Goal: Task Accomplishment & Management: Use online tool/utility

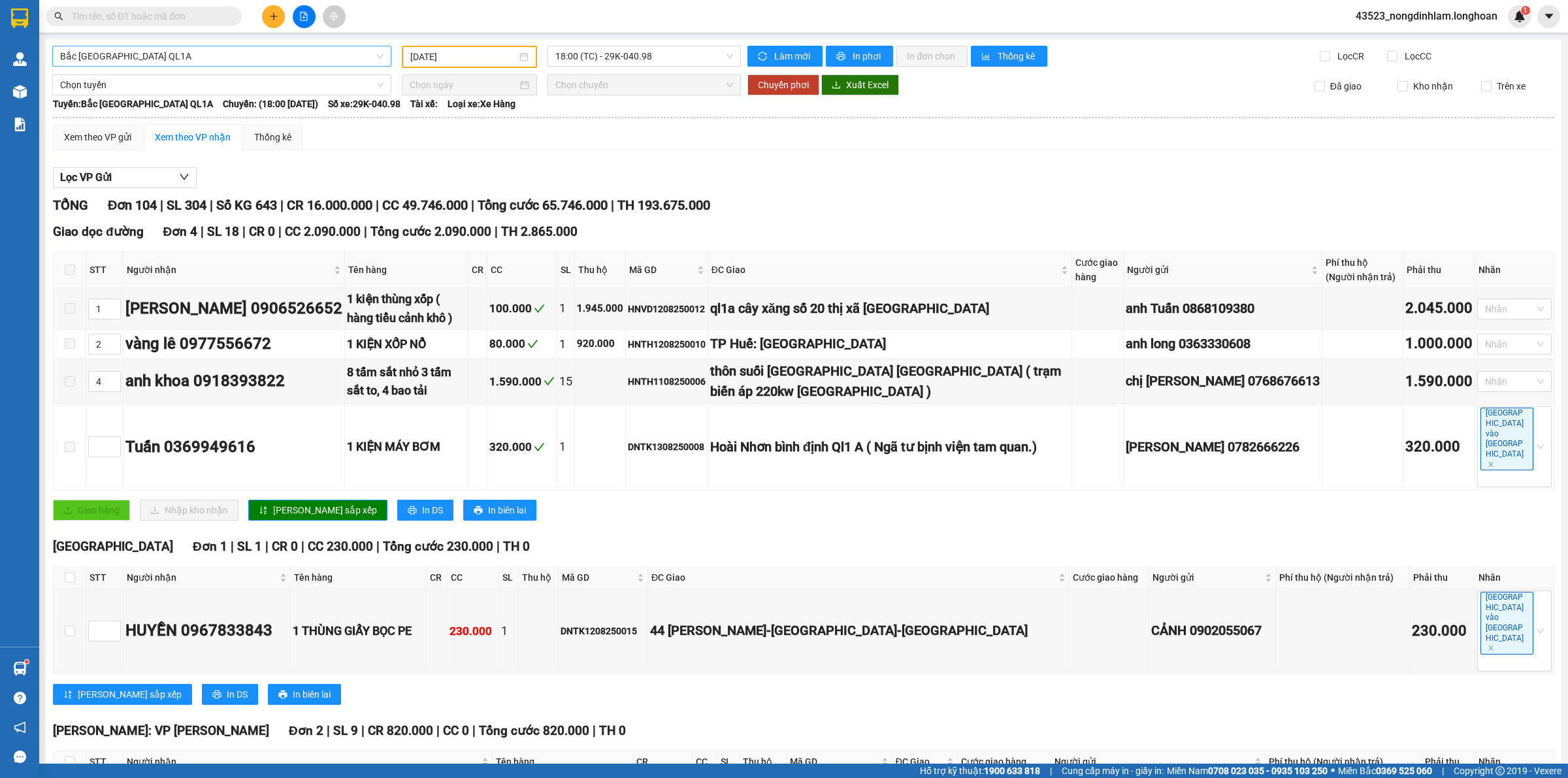
click at [269, 57] on span "Bắc [GEOGRAPHIC_DATA] QL1A" at bounding box center [221, 57] width 323 height 20
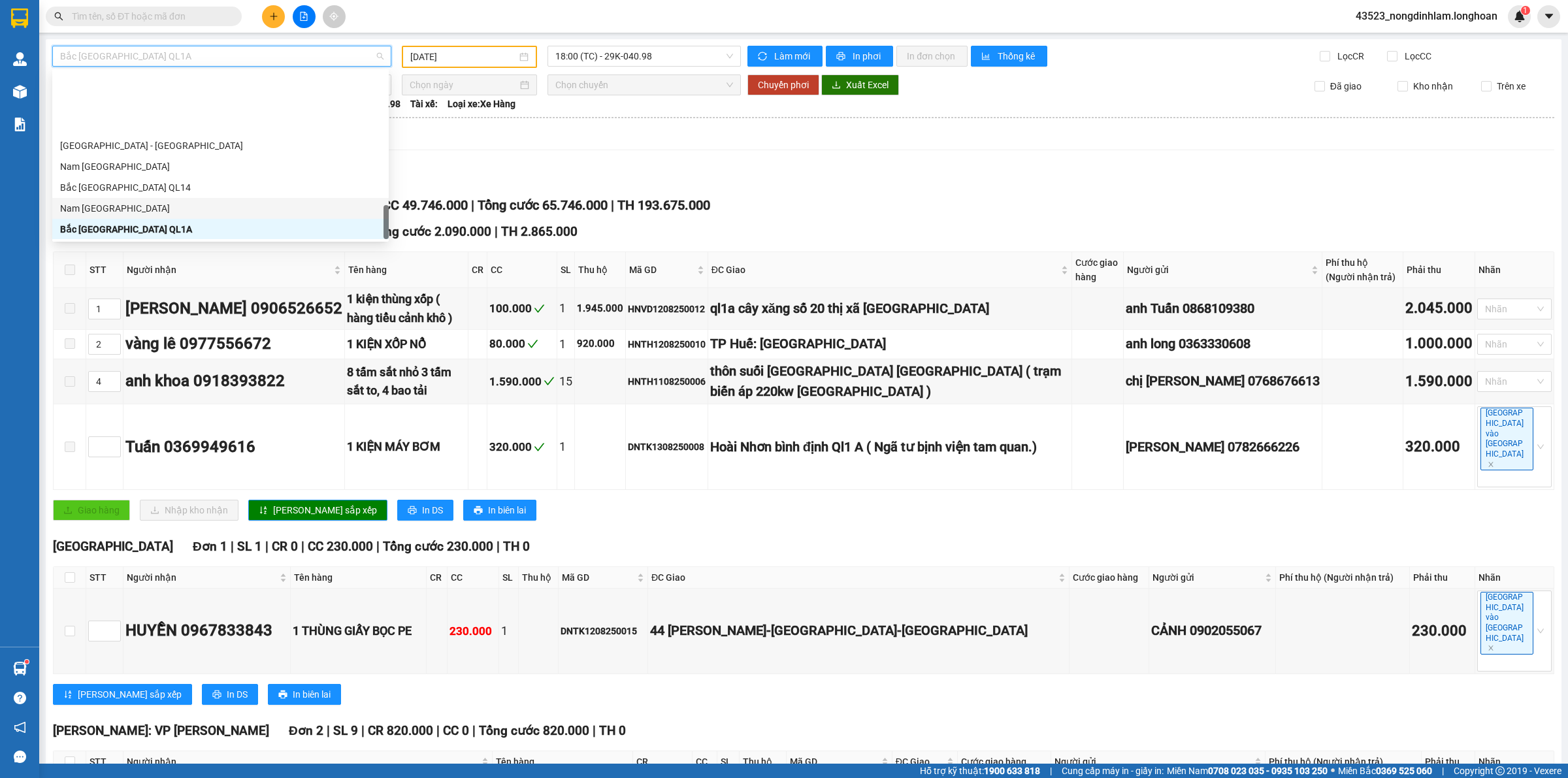
scroll to position [742, 0]
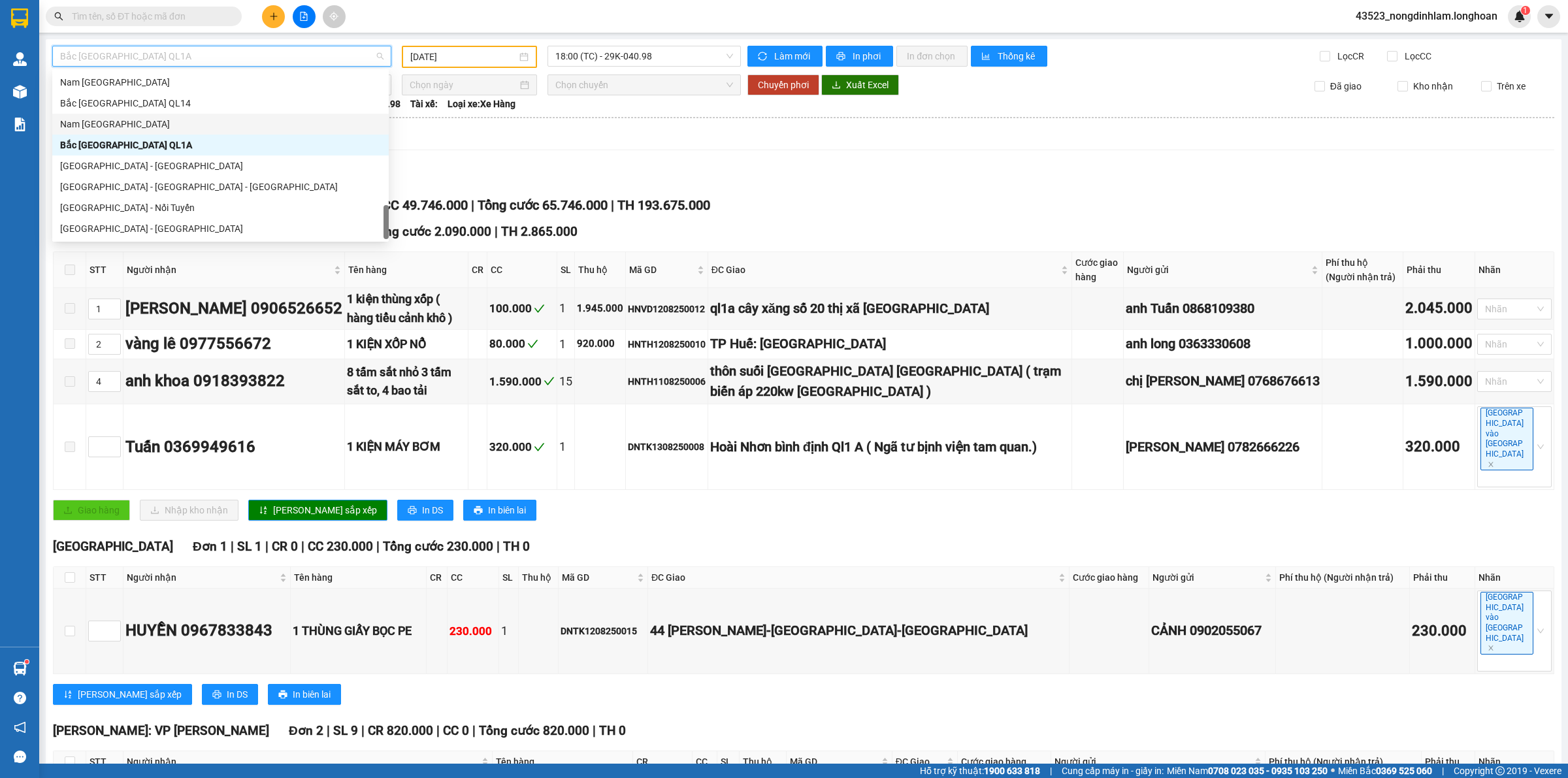
click at [149, 126] on div "Nam [GEOGRAPHIC_DATA]" at bounding box center [220, 124] width 321 height 15
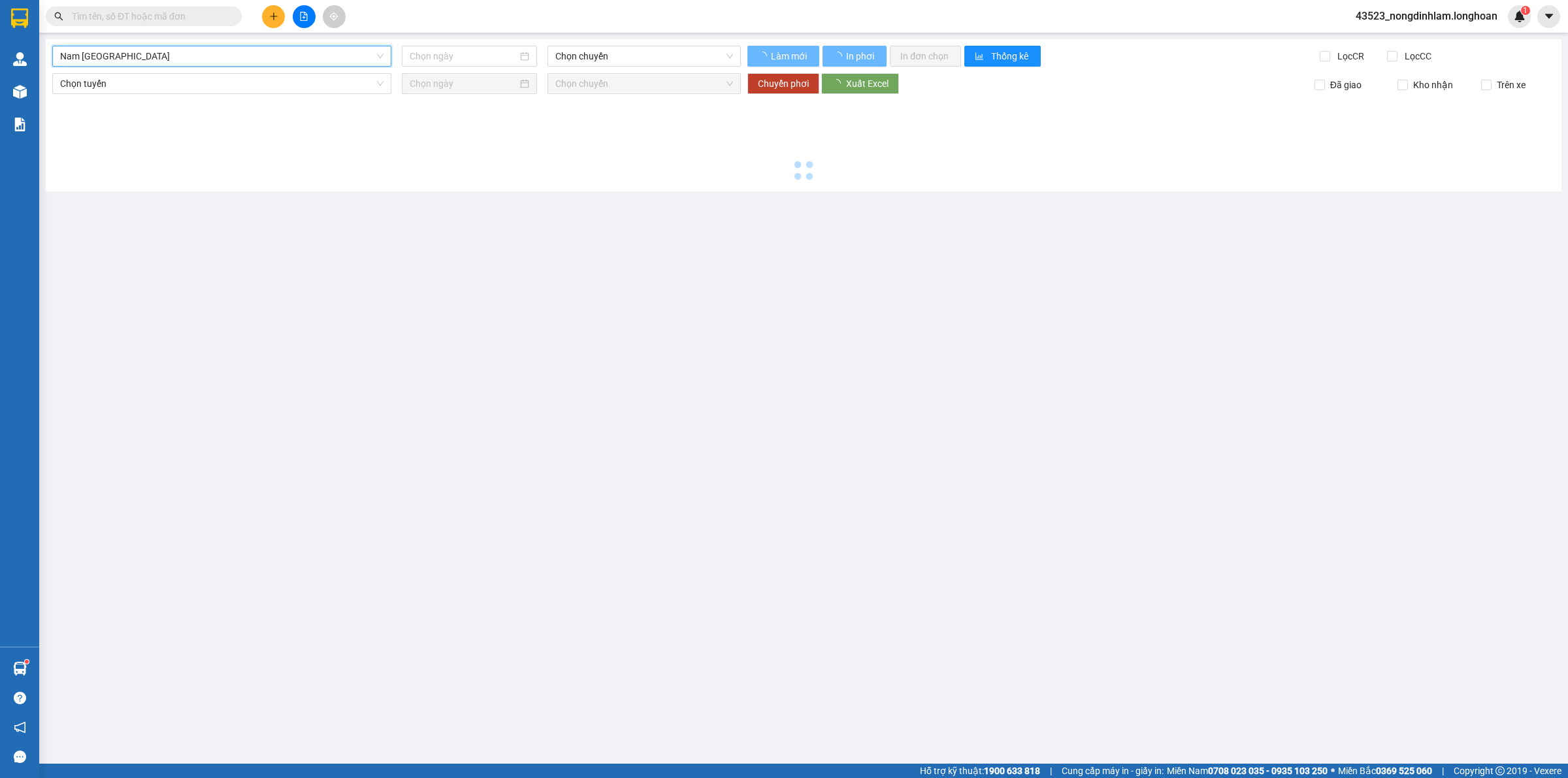
type input "[DATE]"
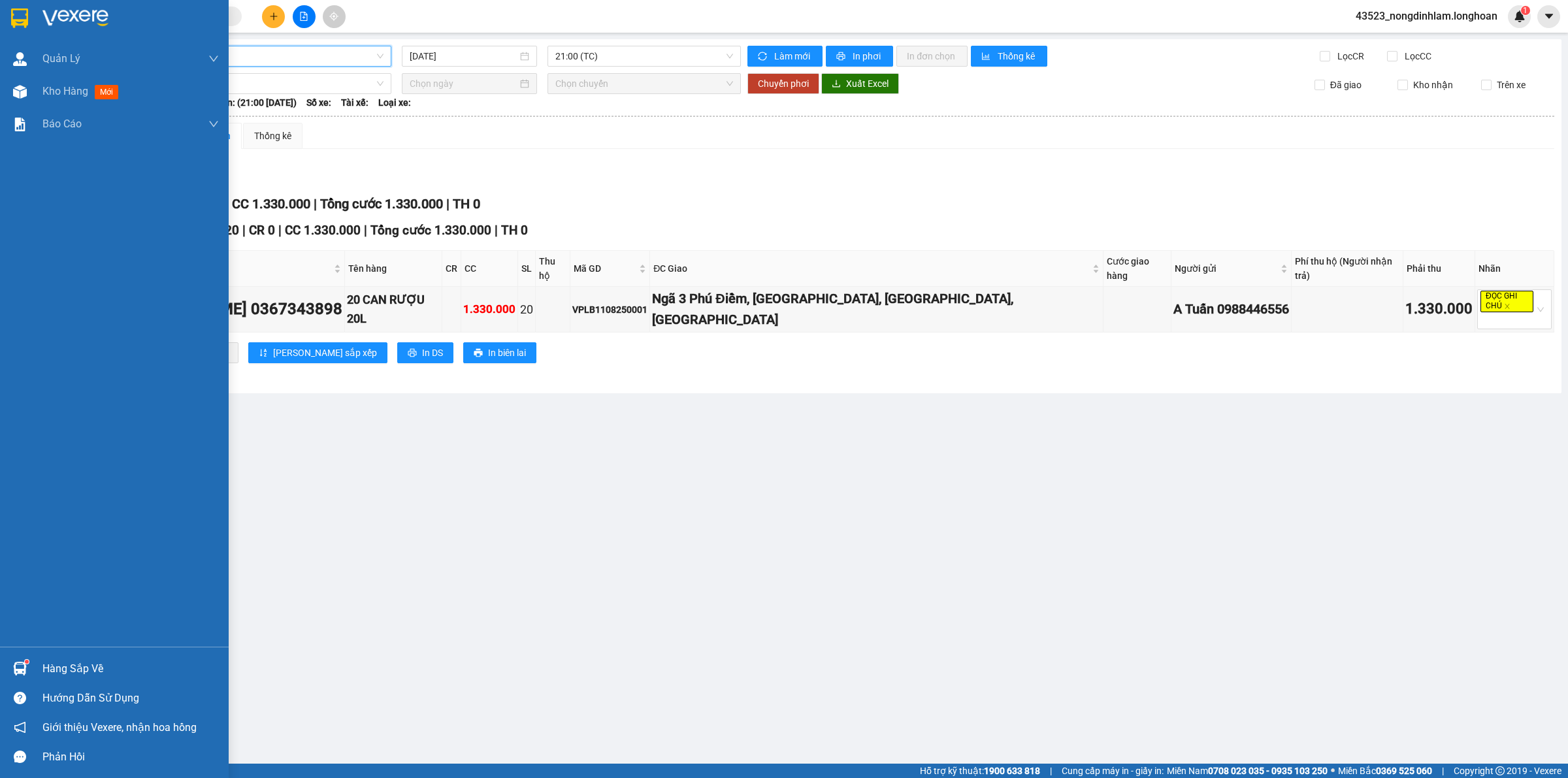
click at [16, 11] on img at bounding box center [19, 18] width 17 height 20
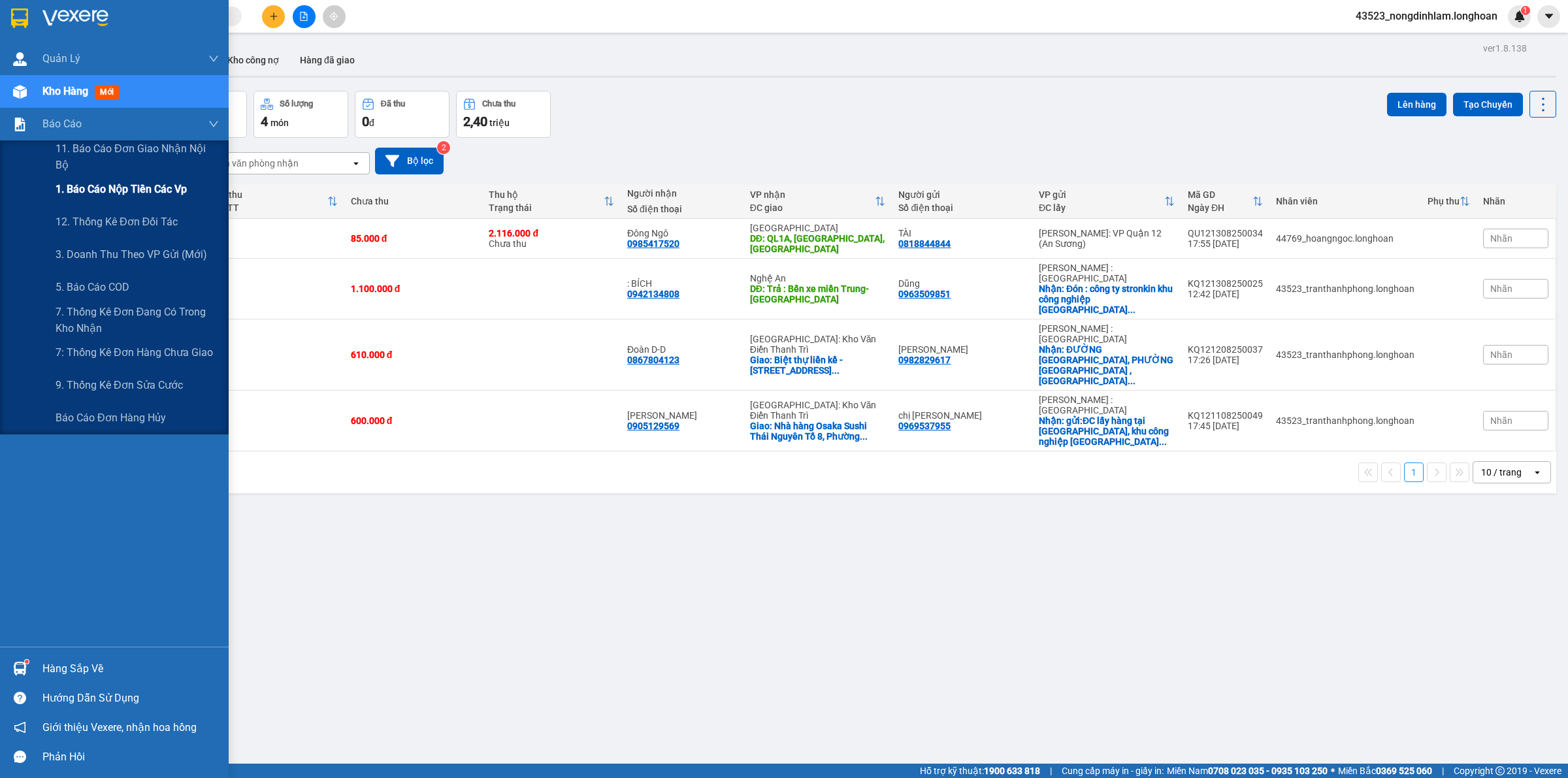
click at [139, 194] on span "1. Báo cáo nộp tiền các vp" at bounding box center [120, 189] width 131 height 16
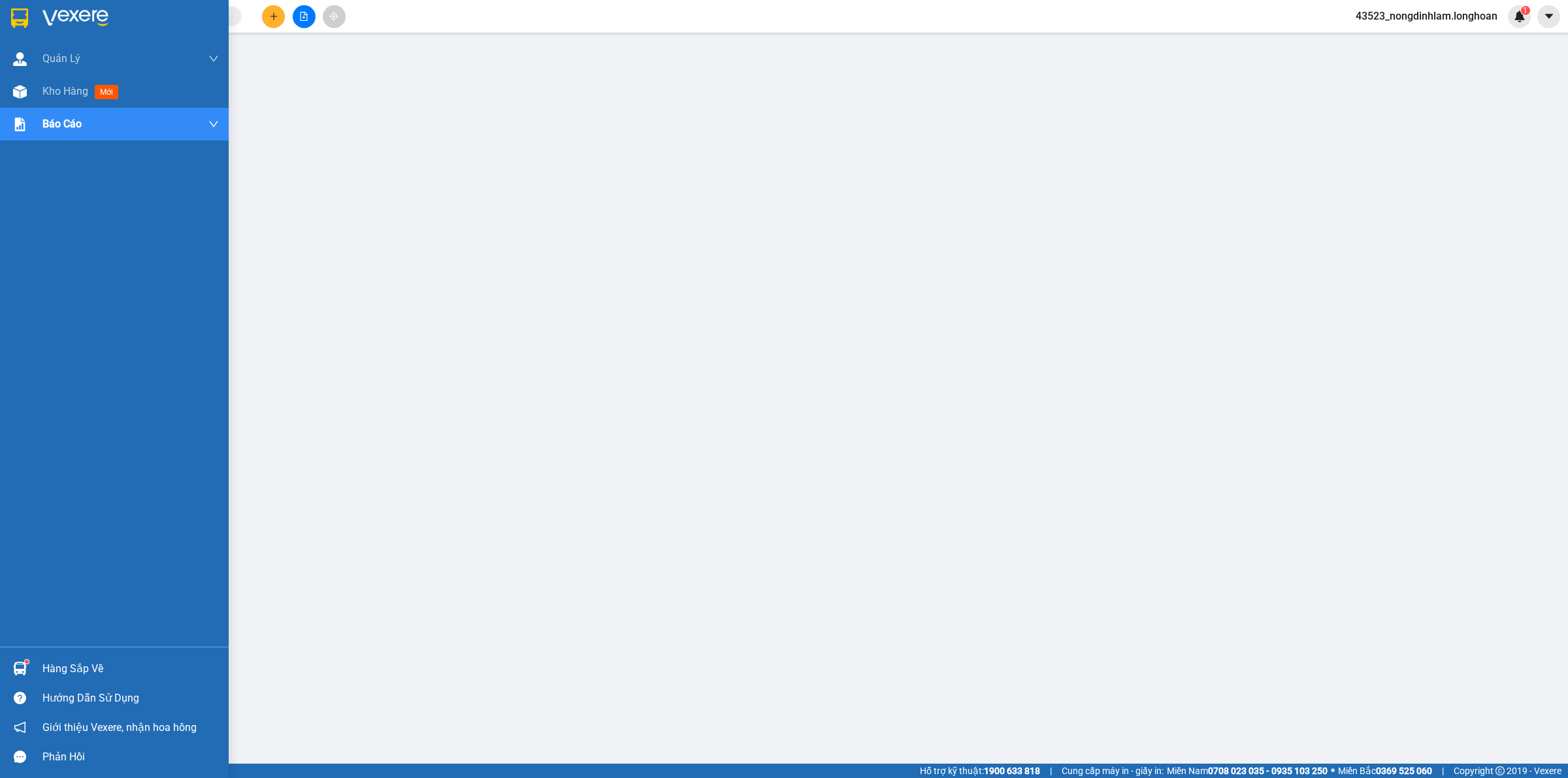
click at [18, 8] on img at bounding box center [19, 18] width 17 height 20
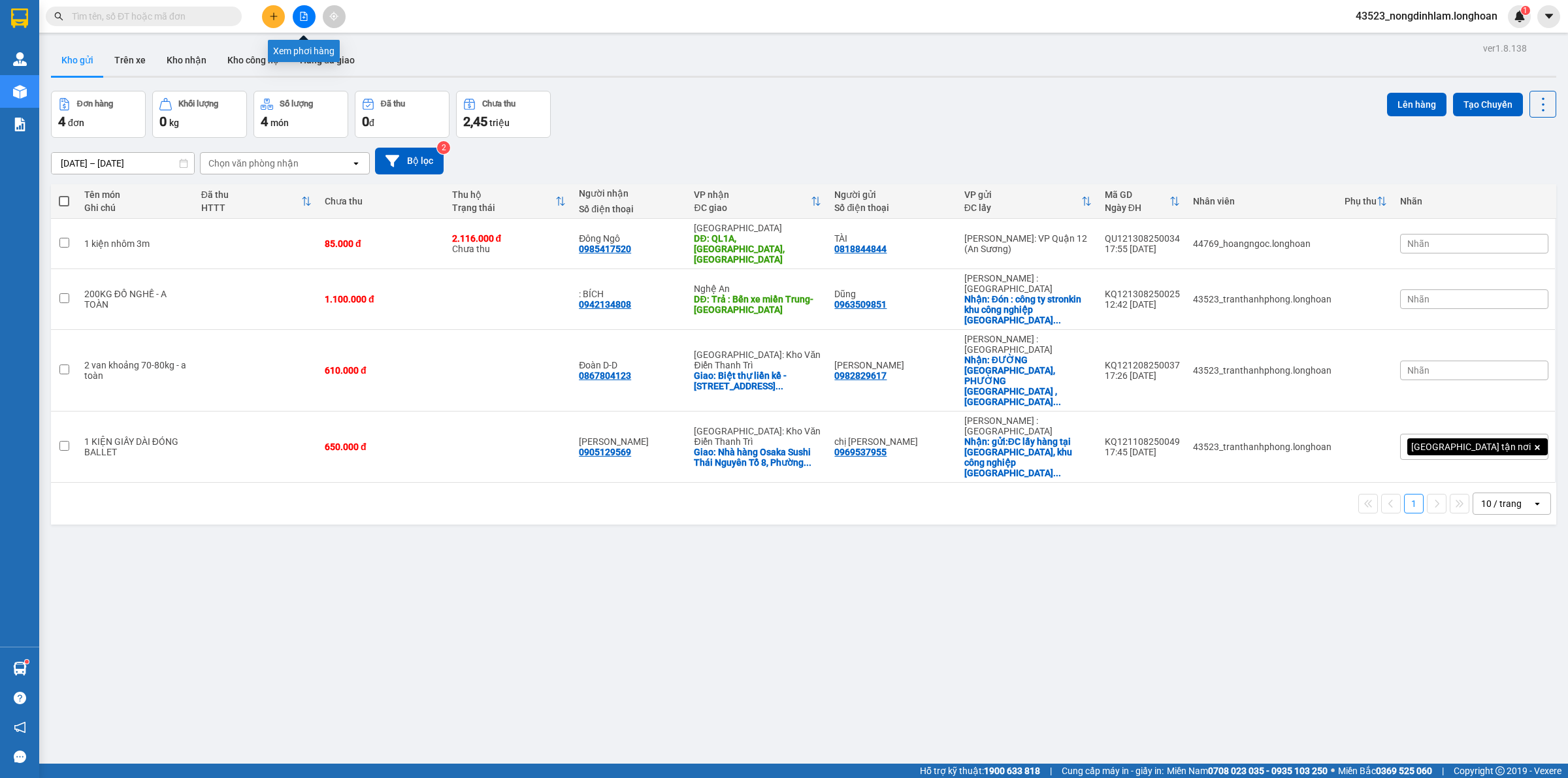
click at [303, 16] on icon "file-add" at bounding box center [303, 16] width 7 height 9
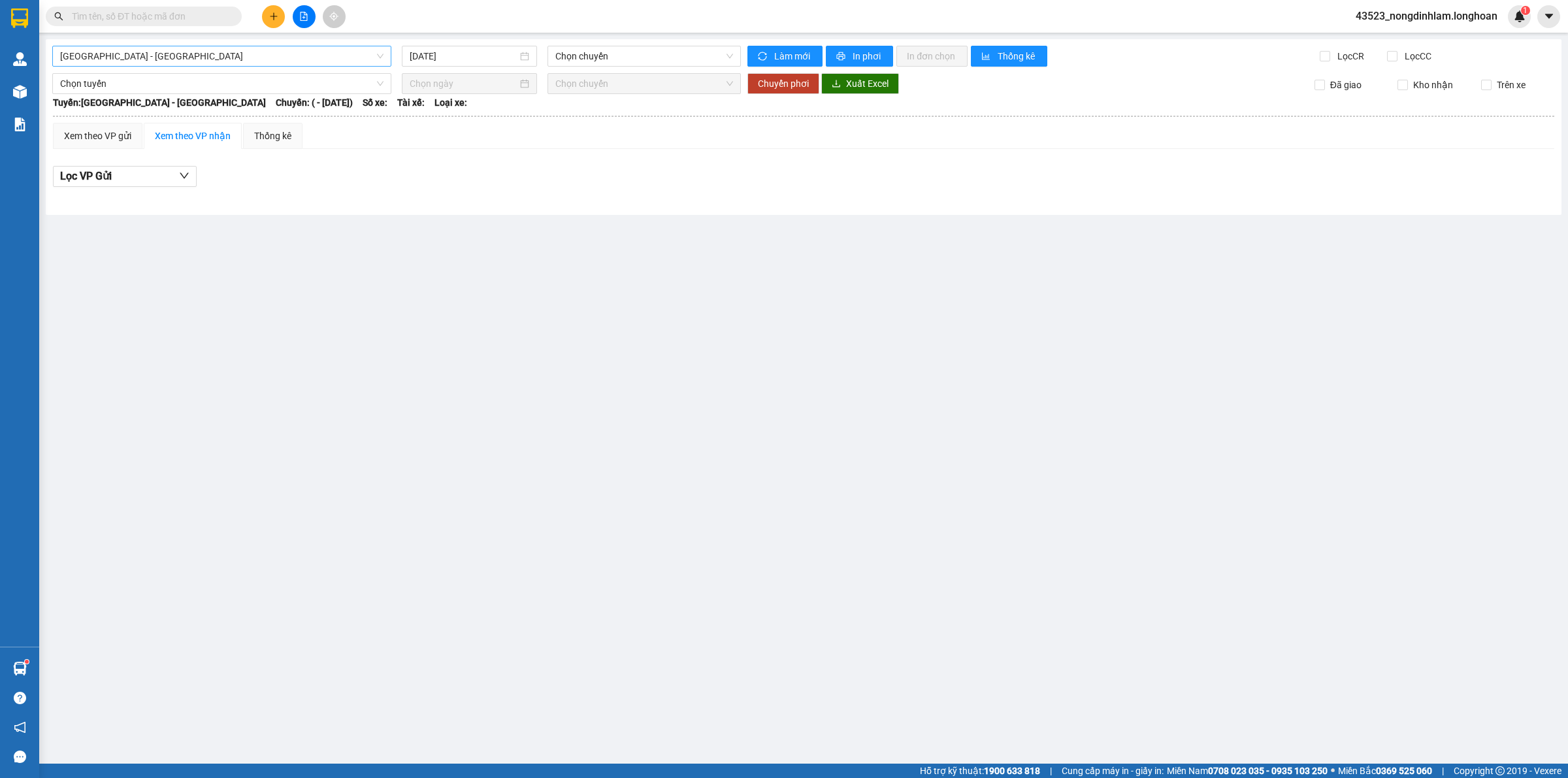
click at [183, 47] on span "[GEOGRAPHIC_DATA] - [GEOGRAPHIC_DATA]" at bounding box center [221, 57] width 323 height 20
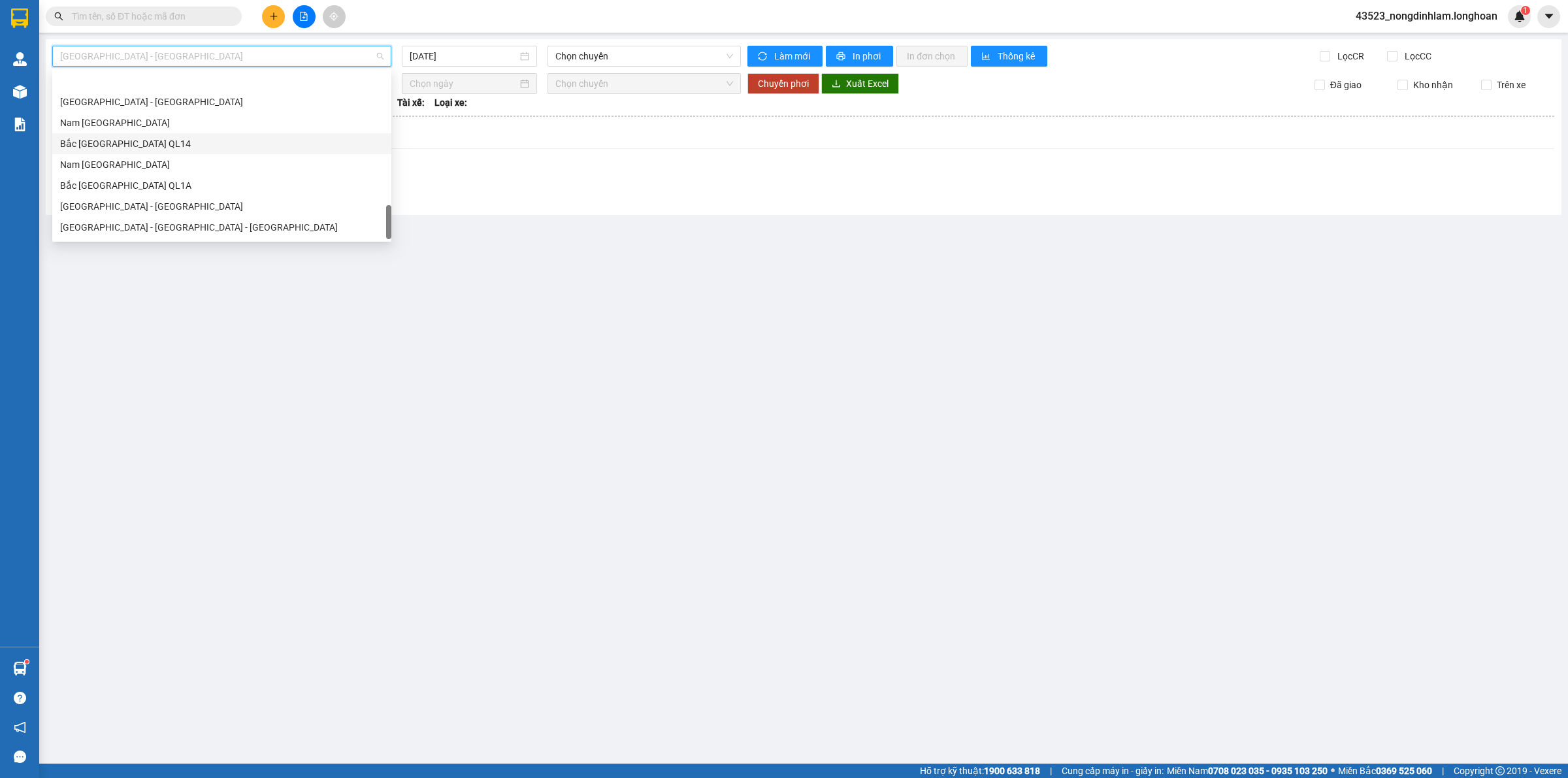
scroll to position [857, 0]
click at [148, 152] on div "Bắc [GEOGRAPHIC_DATA] QL1A" at bounding box center [221, 146] width 323 height 15
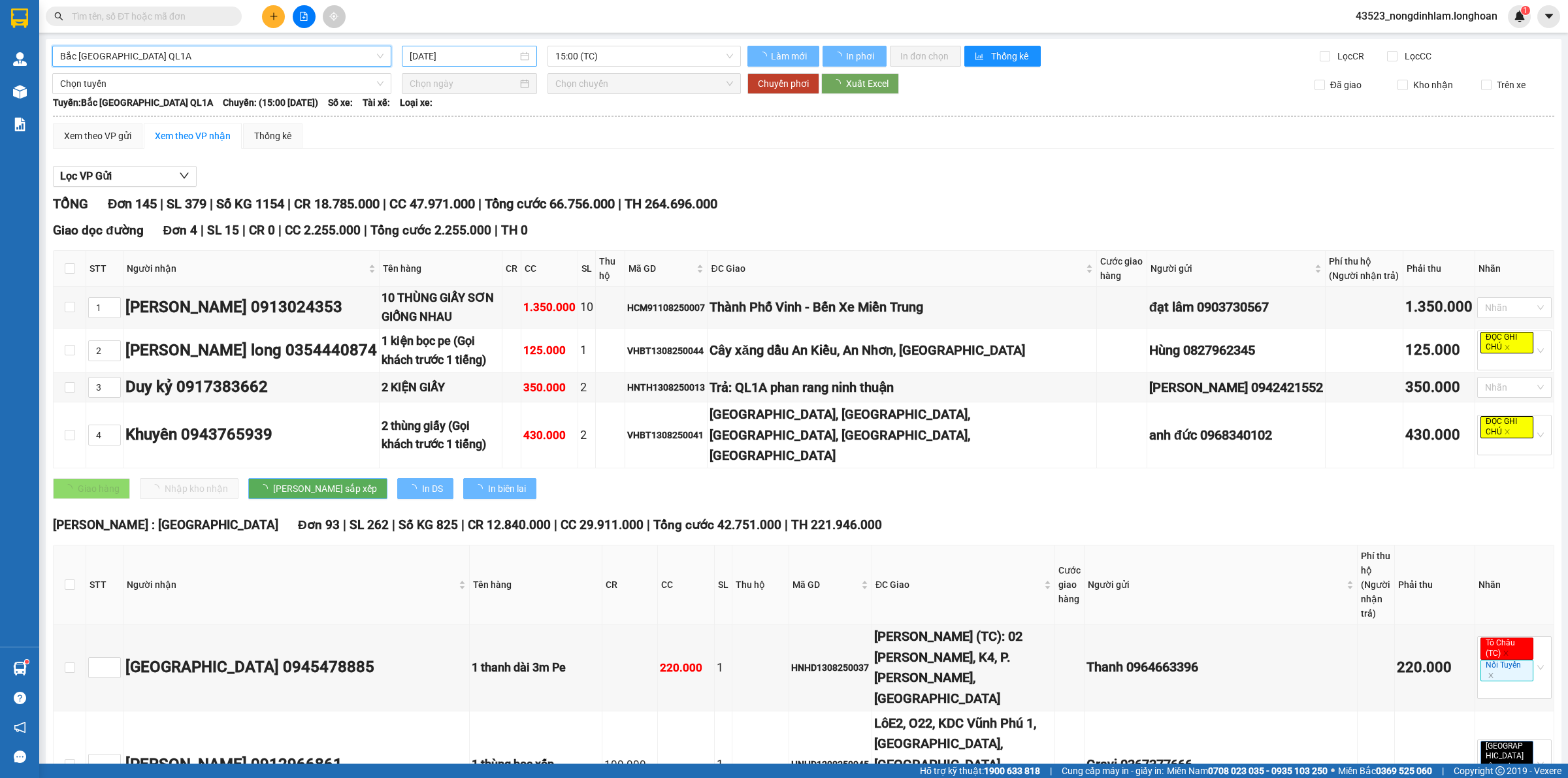
click at [471, 49] on input "[DATE]" at bounding box center [463, 56] width 108 height 15
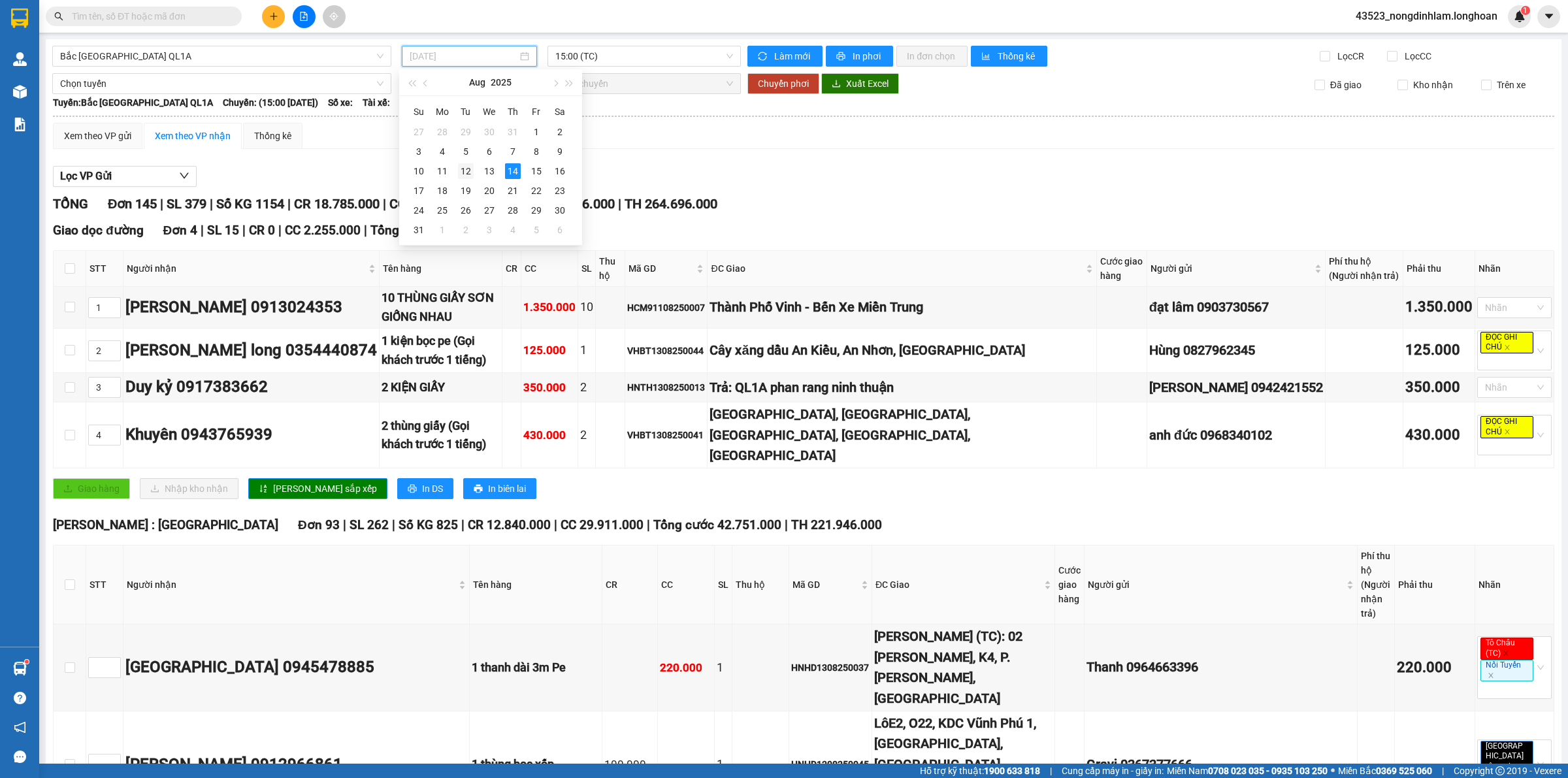
click at [461, 170] on div "12" at bounding box center [466, 171] width 15 height 15
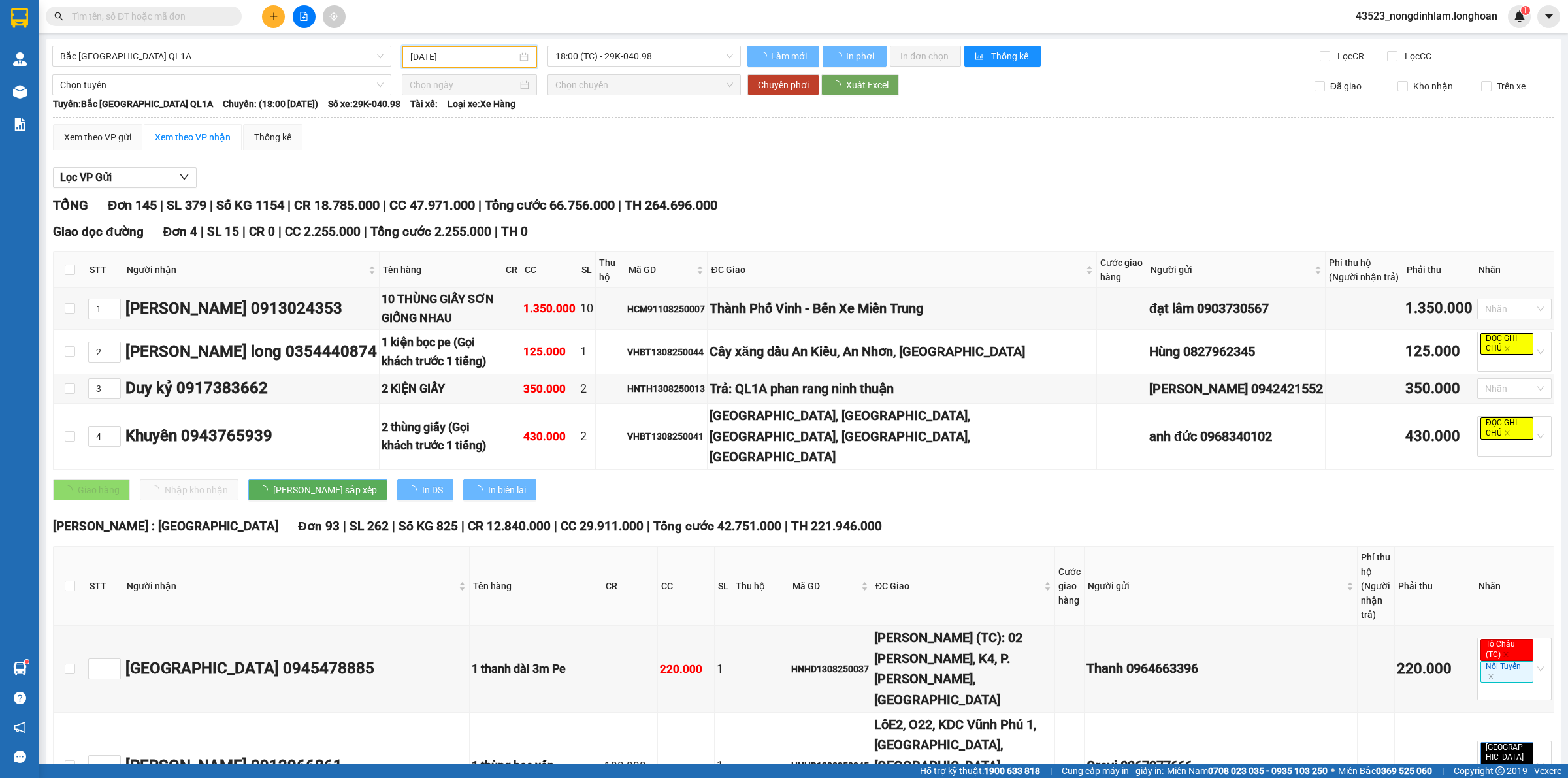
type input "[DATE]"
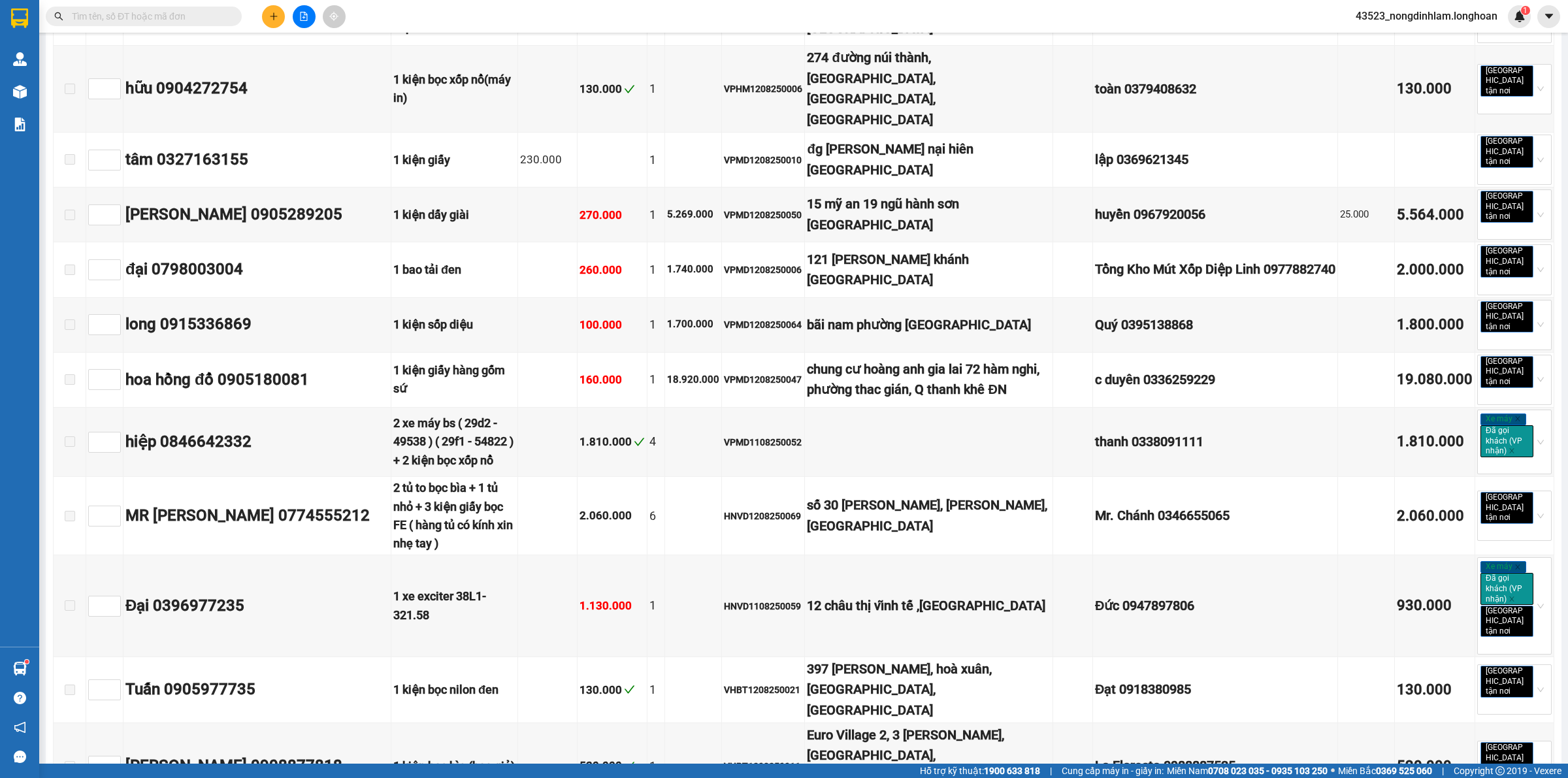
scroll to position [5309, 0]
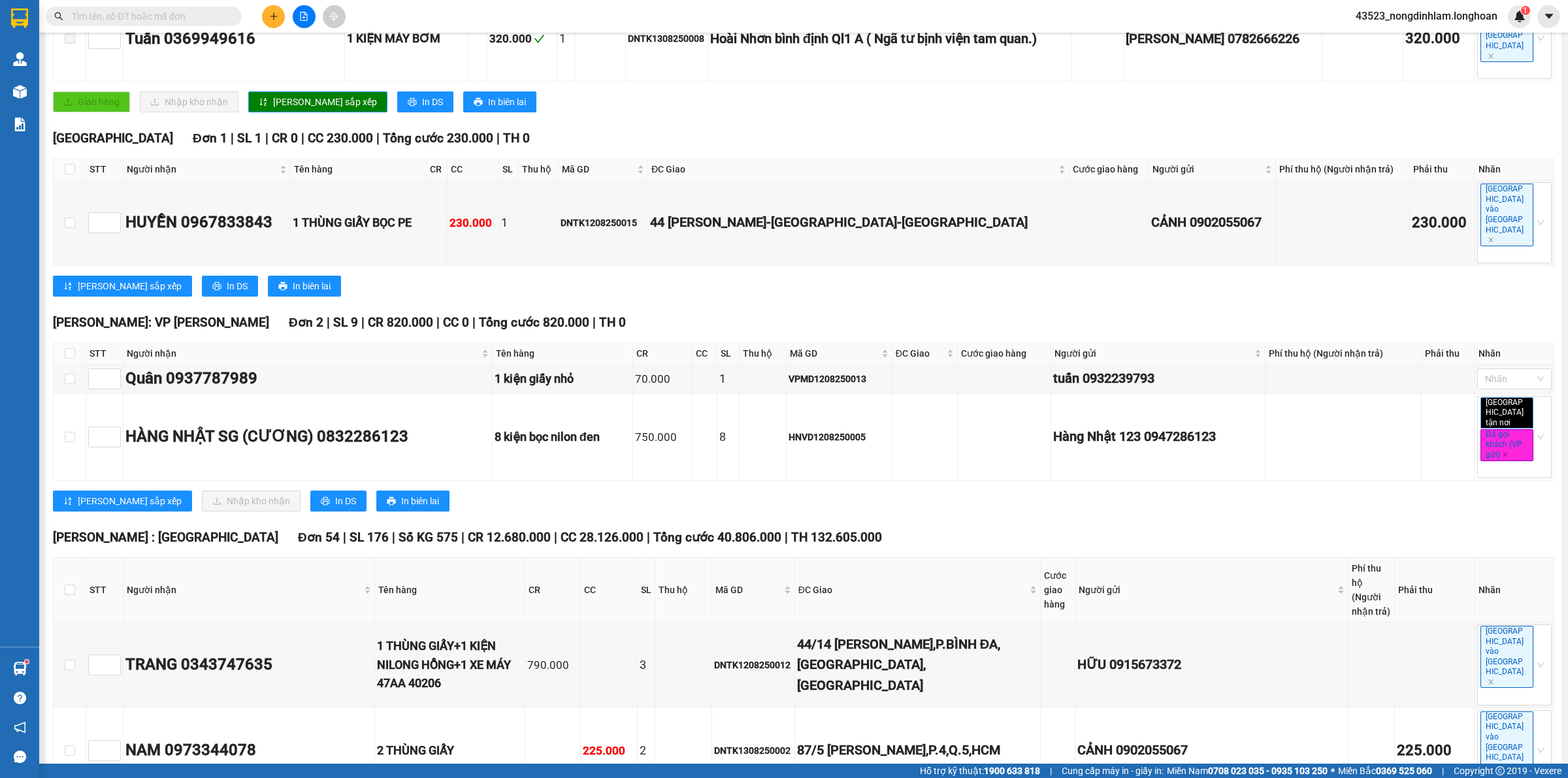
scroll to position [0, 0]
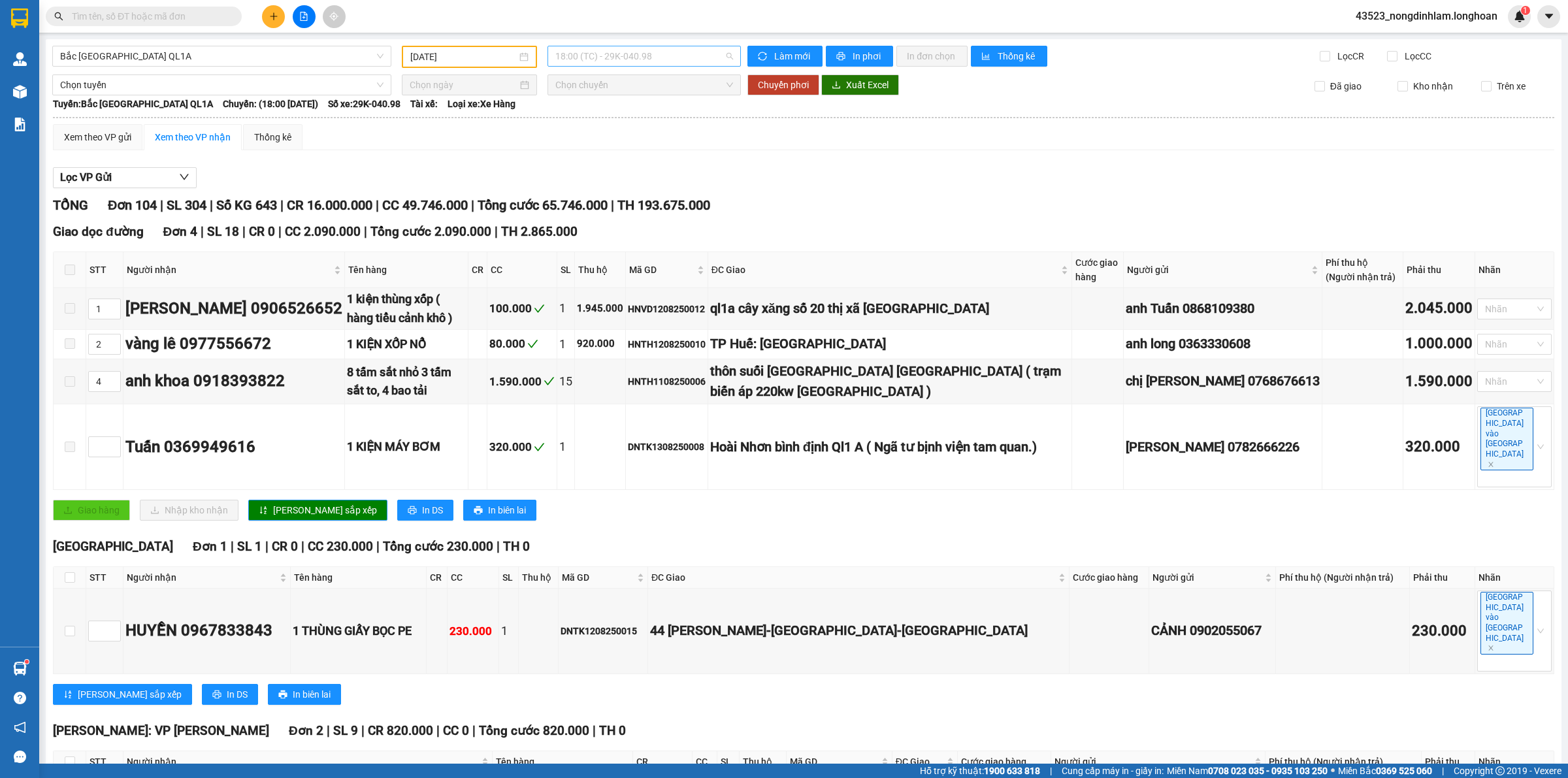
click at [641, 59] on span "18:00 (TC) - 29K-040.98" at bounding box center [645, 57] width 178 height 20
click at [648, 122] on div "23:00 (TC) - 29E-097.92" at bounding box center [602, 124] width 102 height 15
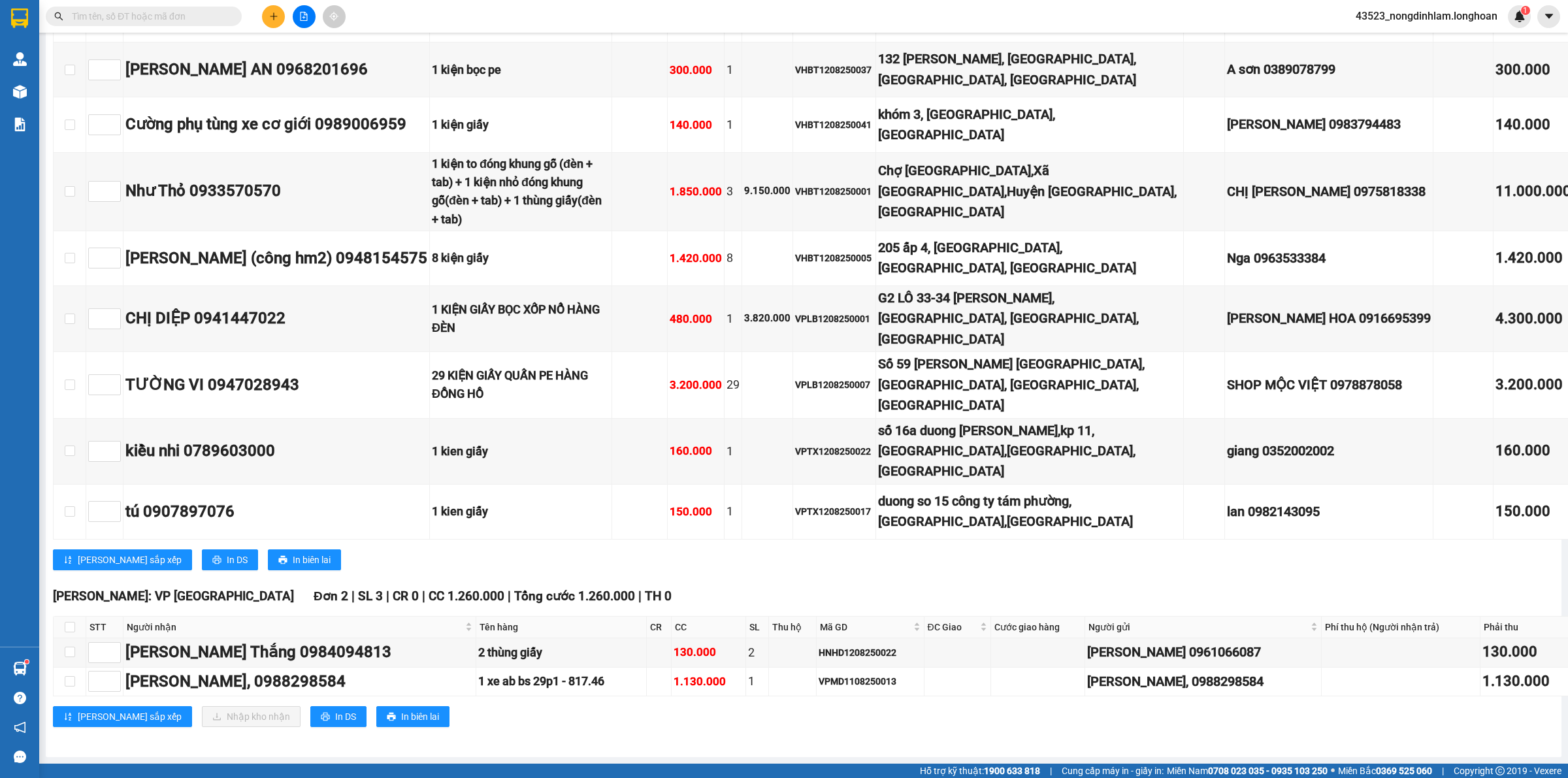
scroll to position [11679, 0]
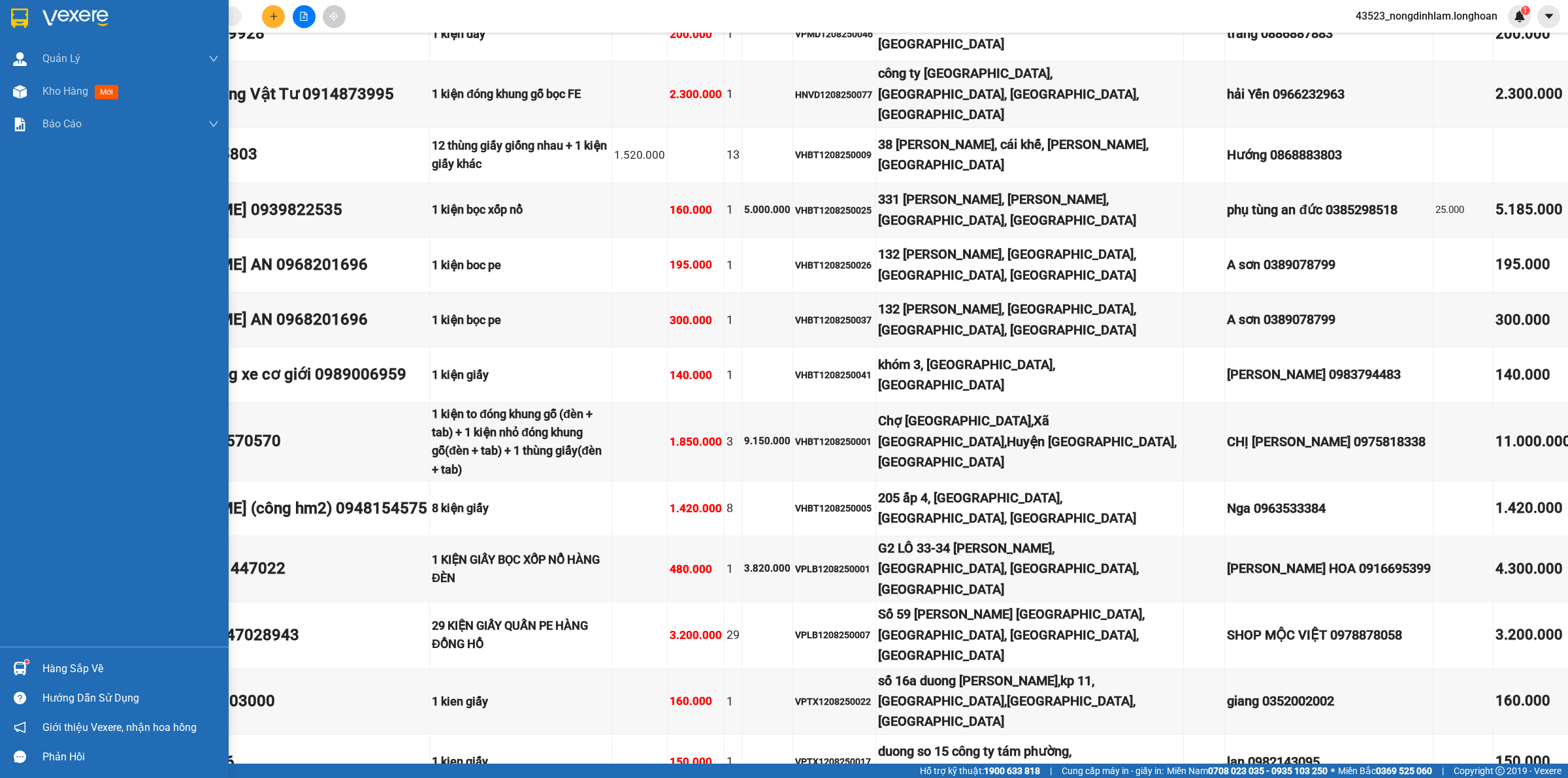
click at [21, 18] on img at bounding box center [19, 18] width 17 height 20
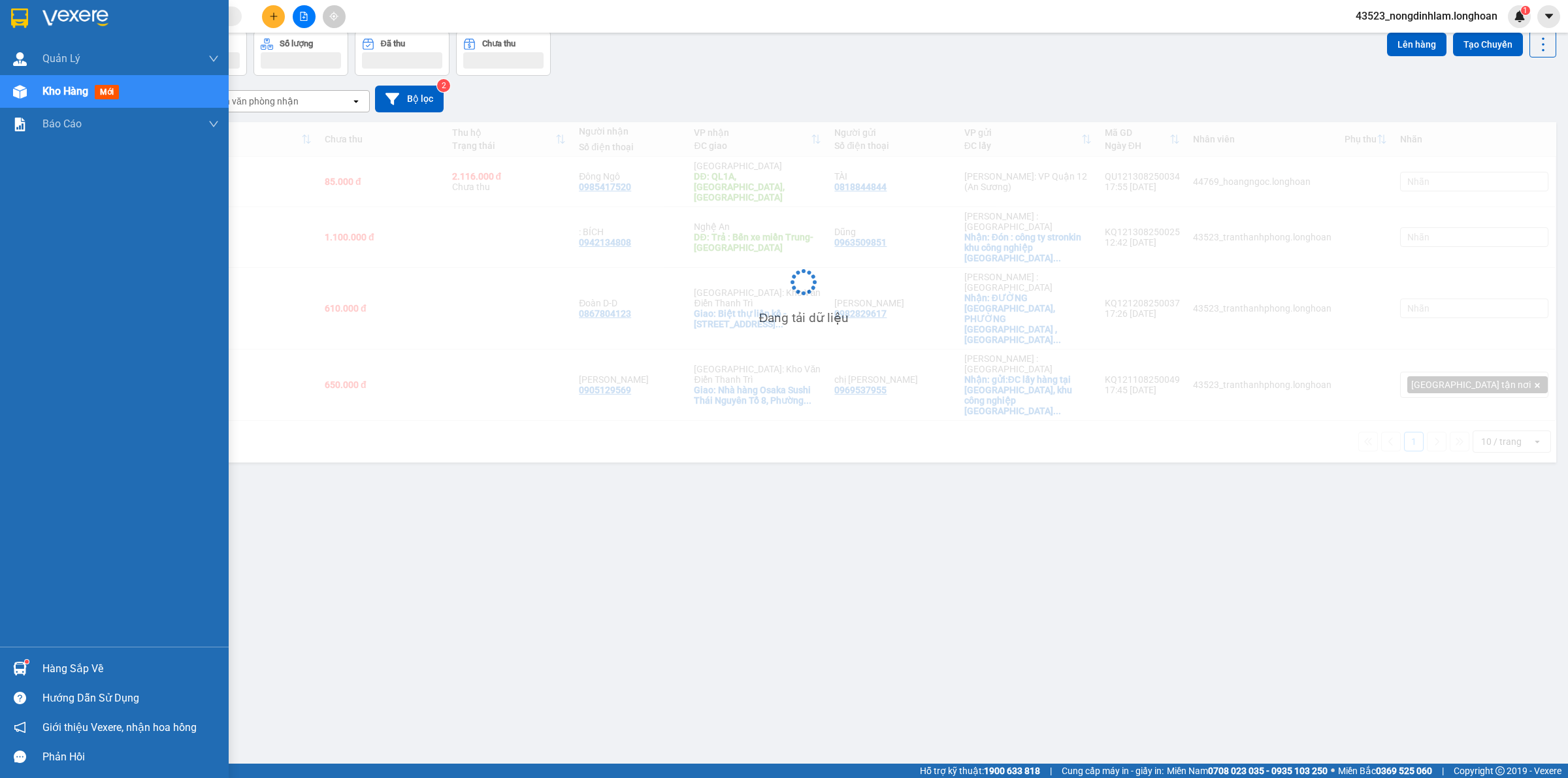
scroll to position [60, 0]
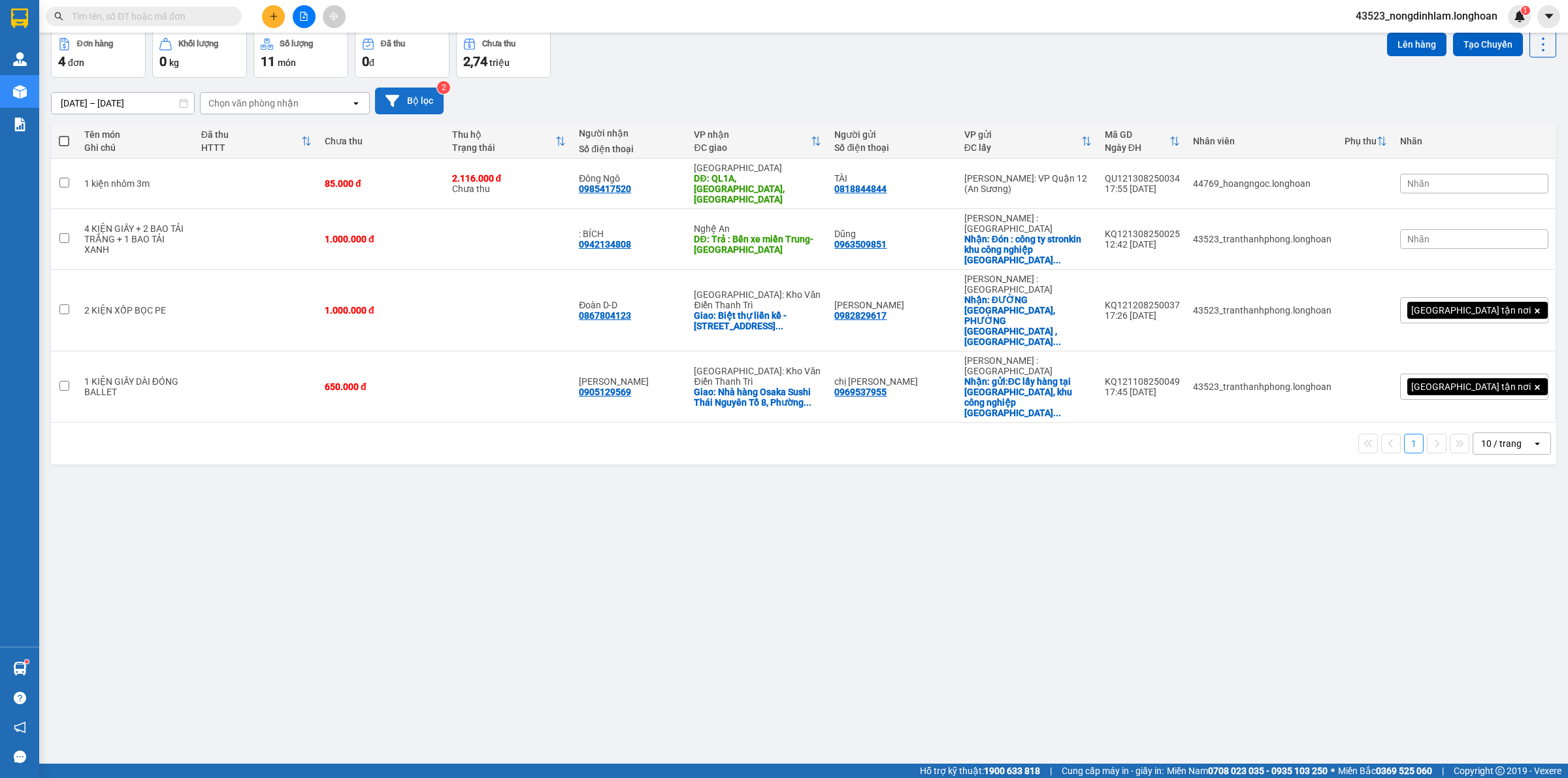
click at [405, 101] on button "Bộ lọc" at bounding box center [409, 100] width 69 height 27
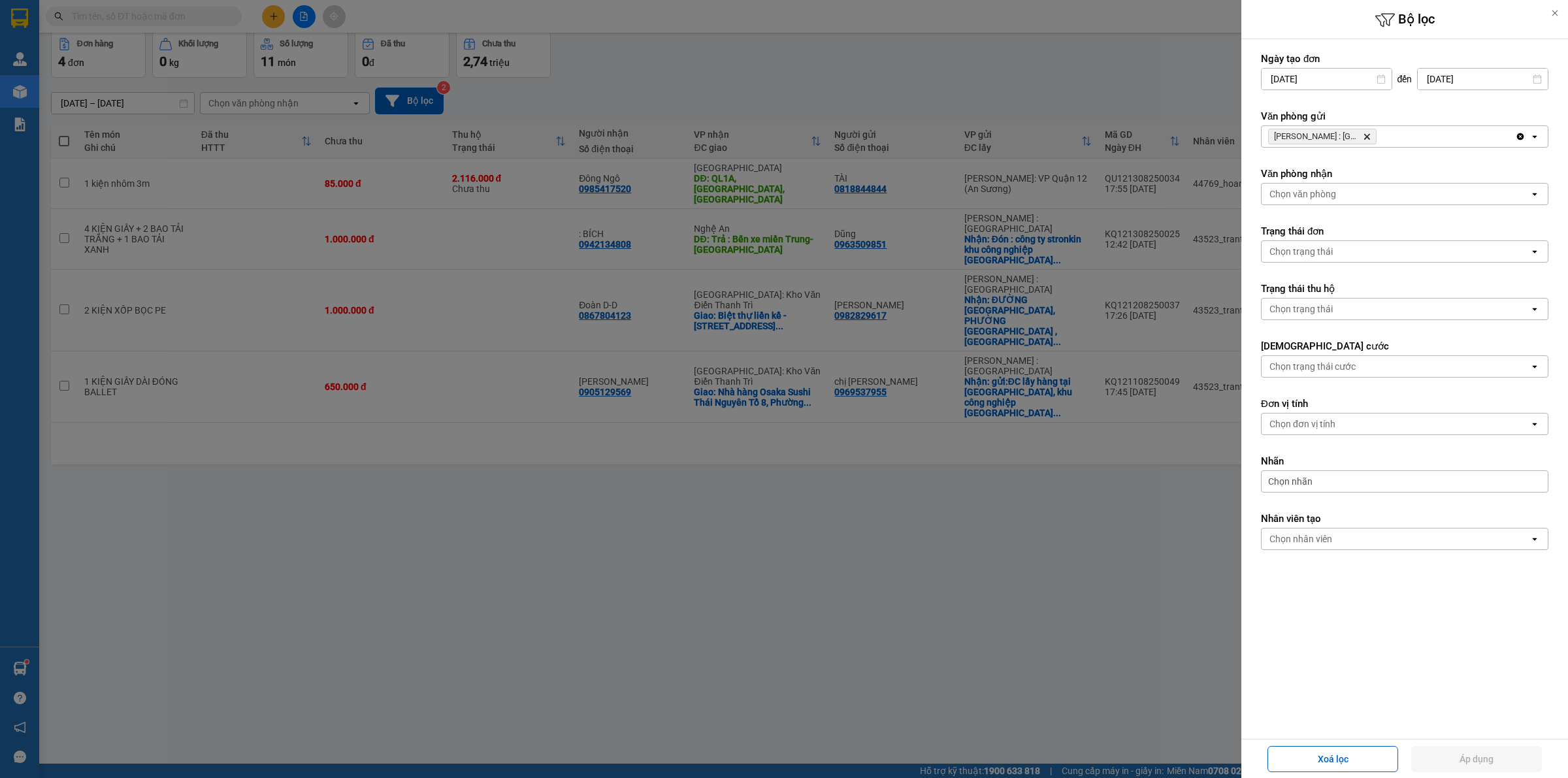
click at [554, 97] on div at bounding box center [784, 389] width 1568 height 778
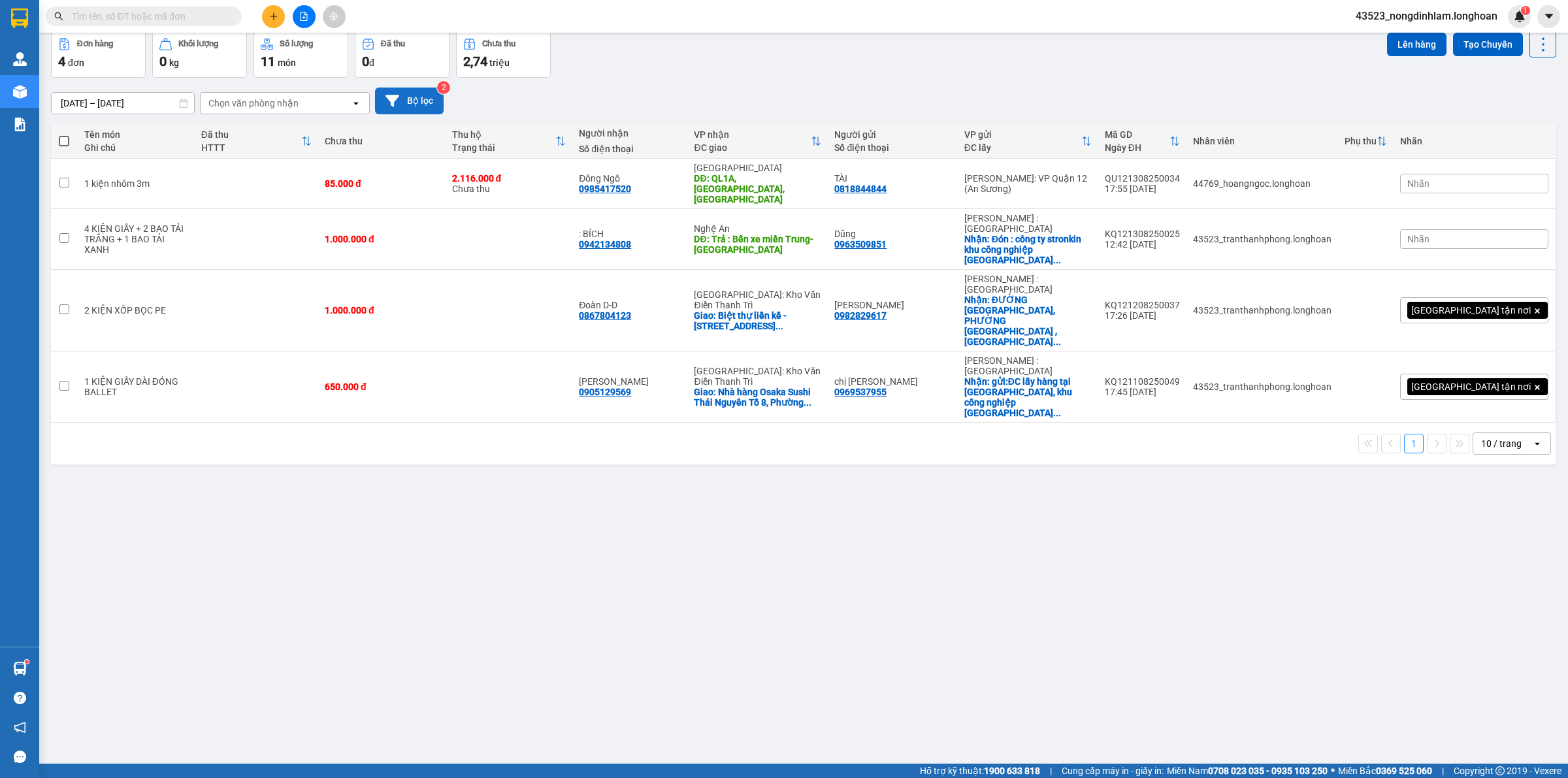
click at [410, 101] on button "Bộ lọc" at bounding box center [409, 100] width 69 height 27
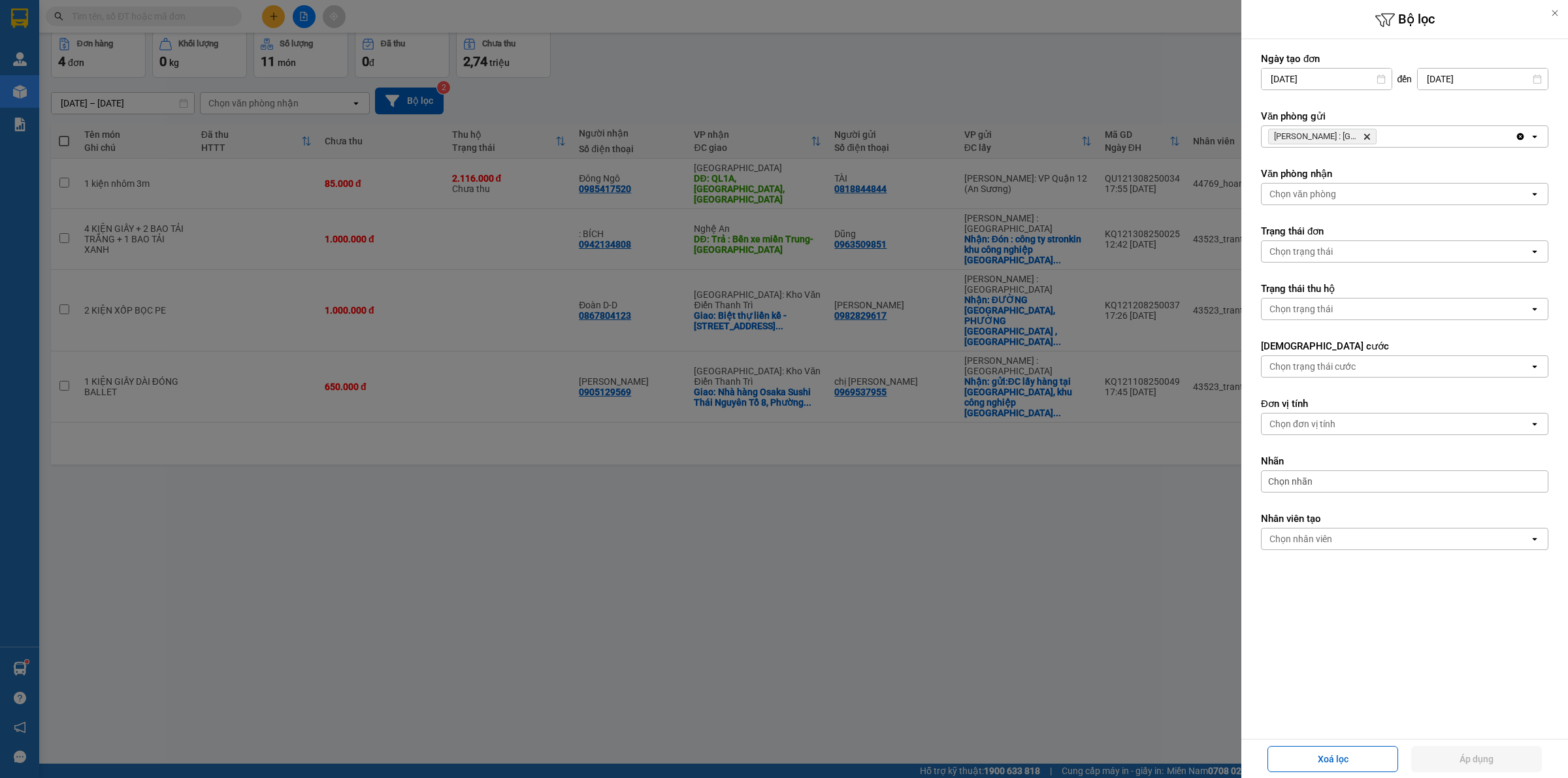
click at [1362, 133] on span "[PERSON_NAME] : Kho [GEOGRAPHIC_DATA]" at bounding box center [1323, 136] width 109 height 15
click at [1363, 133] on icon "Delete" at bounding box center [1366, 136] width 8 height 8
click at [1363, 133] on div "Chọn văn phòng" at bounding box center [1395, 136] width 267 height 21
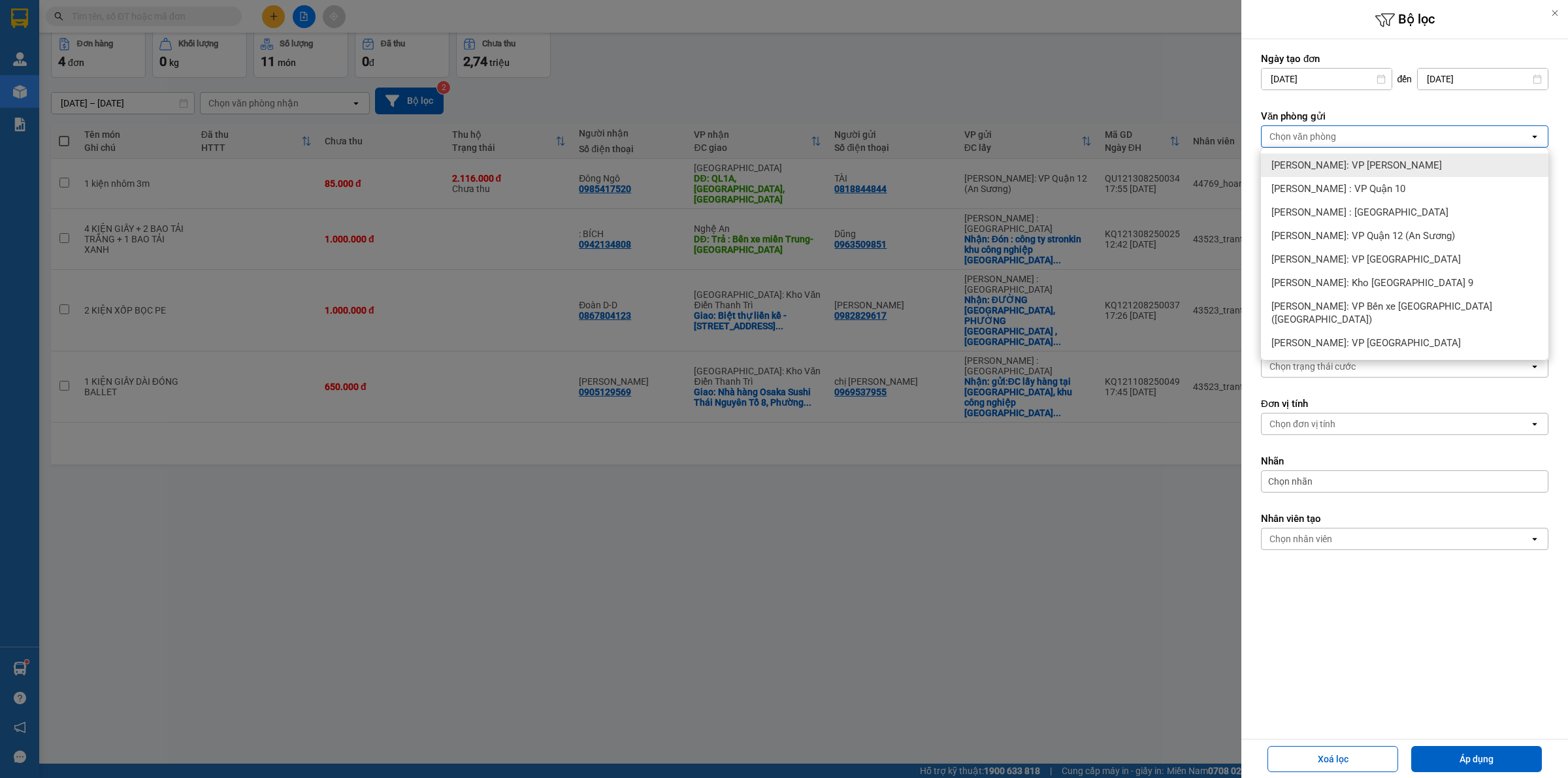
click at [1369, 171] on div "[PERSON_NAME]: VP [PERSON_NAME]" at bounding box center [1404, 165] width 287 height 24
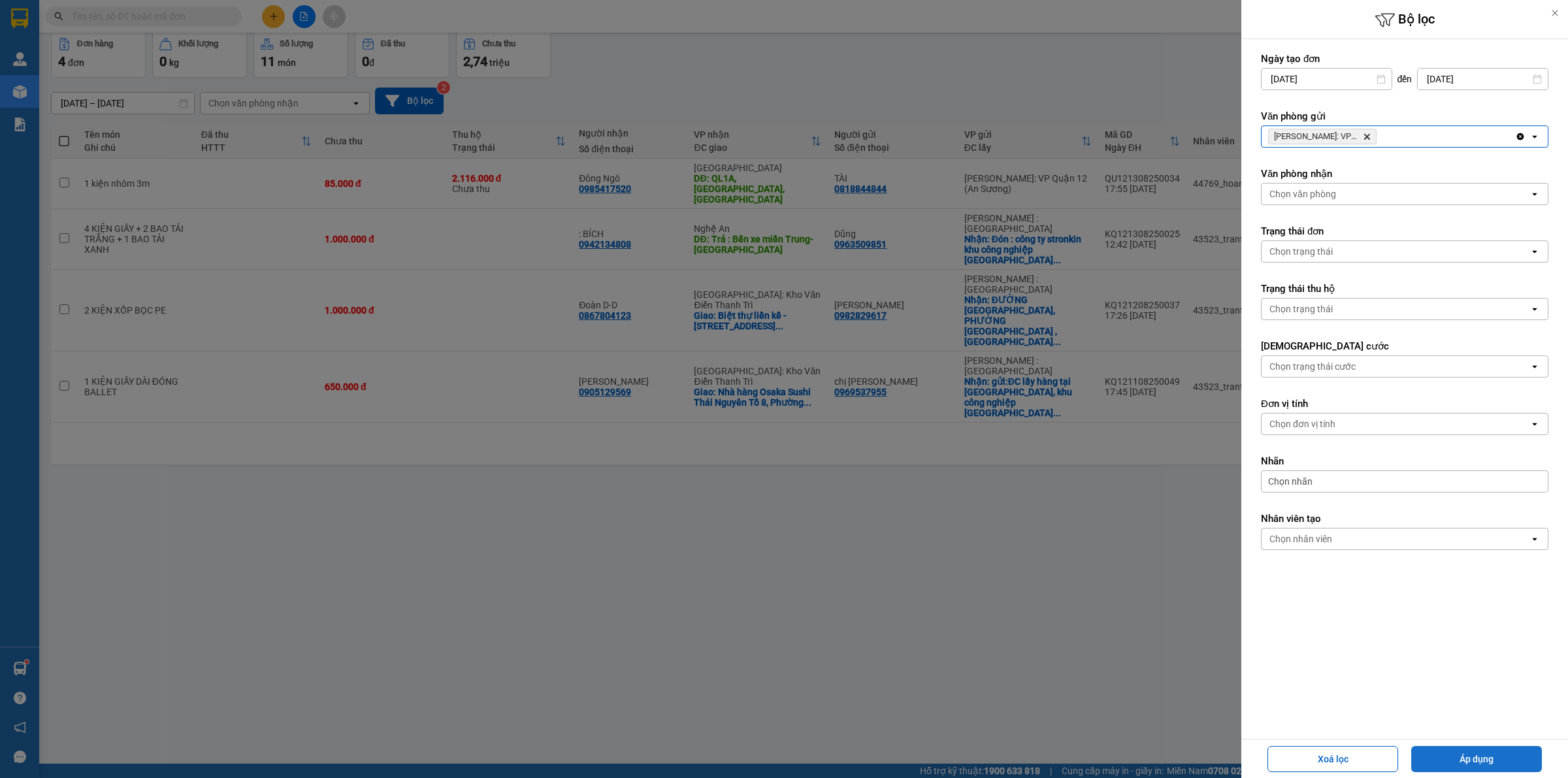
click at [1511, 755] on button "Áp dụng" at bounding box center [1476, 759] width 130 height 26
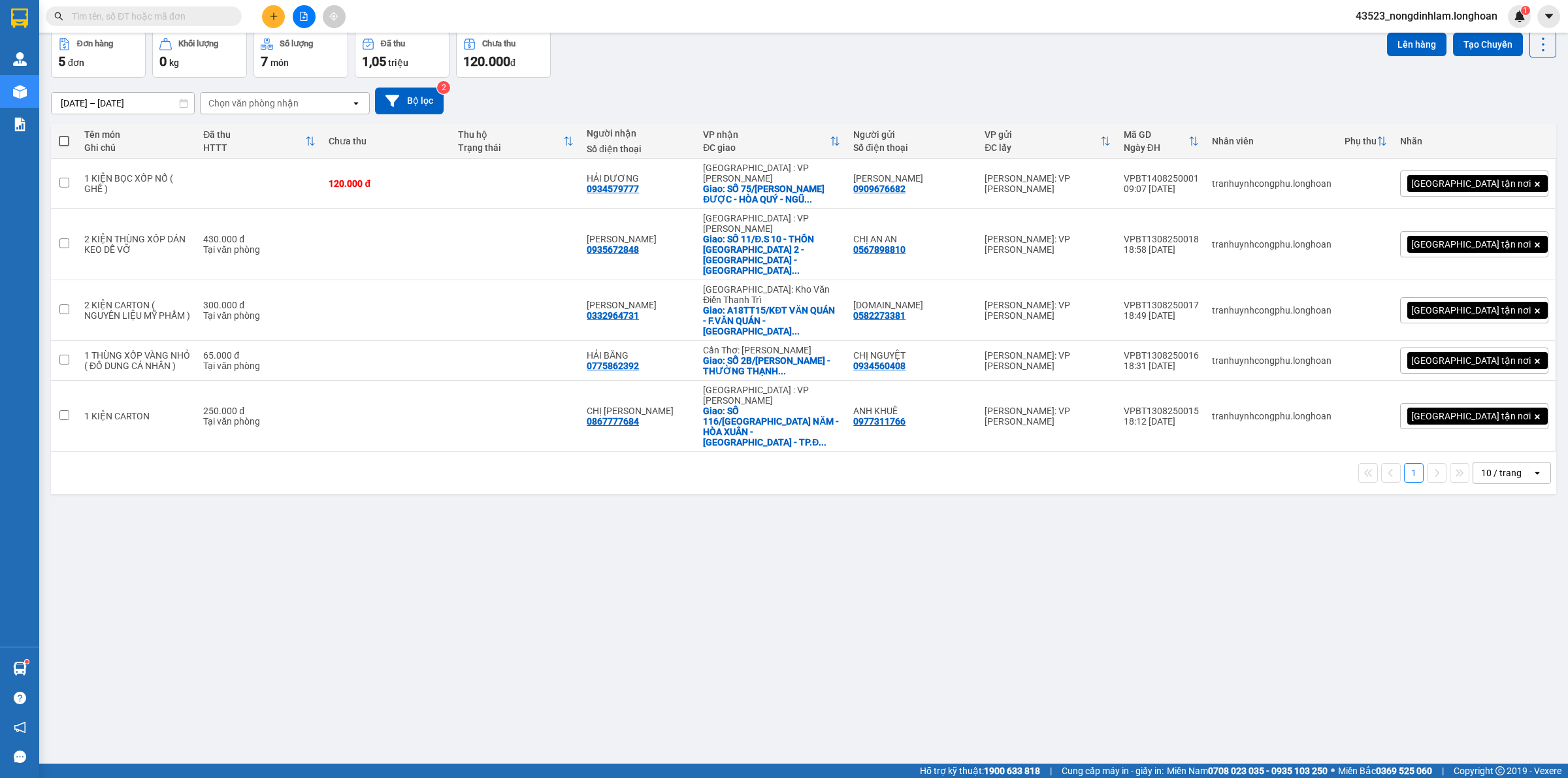
scroll to position [0, 0]
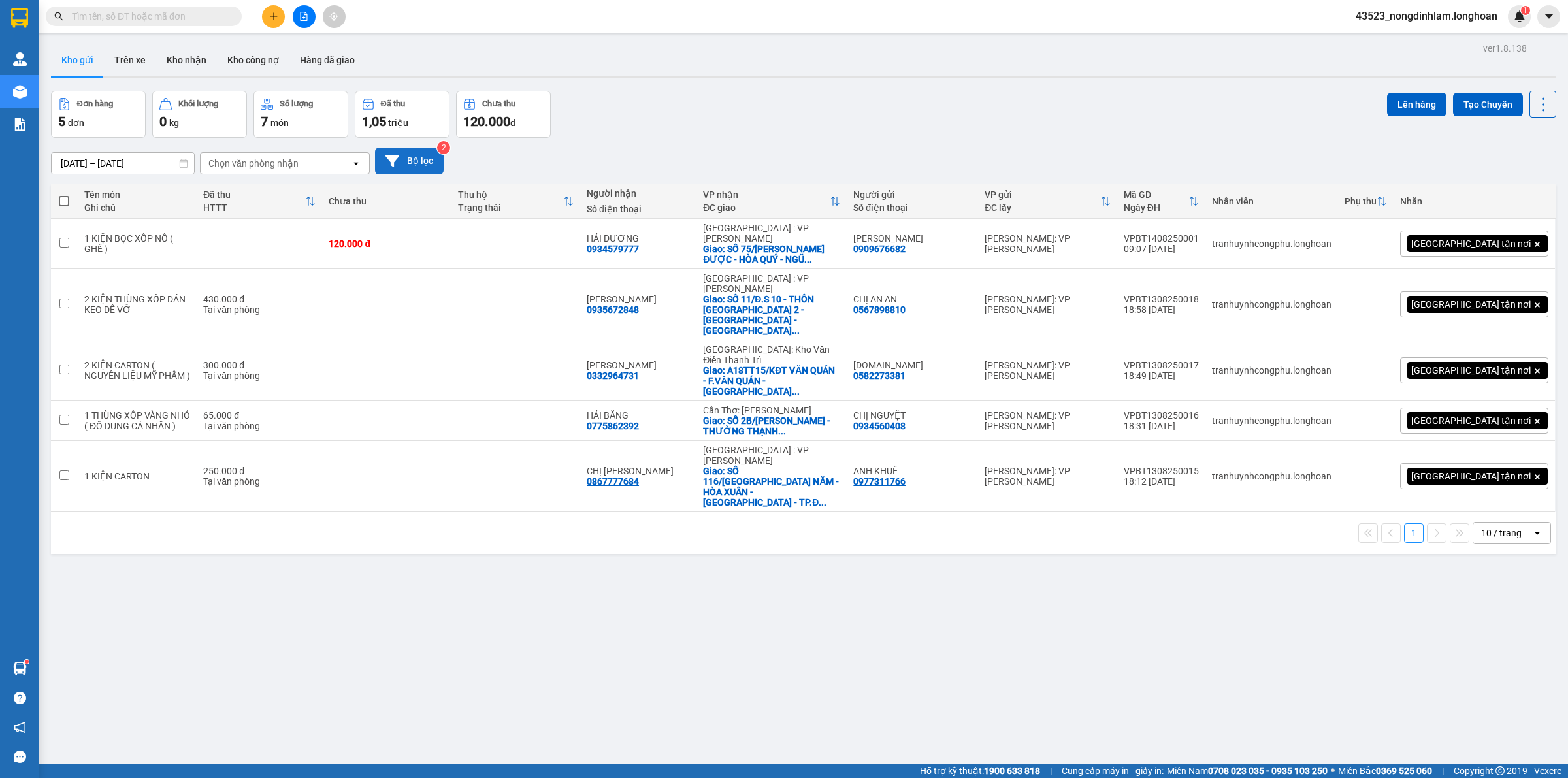
click at [428, 153] on button "Bộ lọc" at bounding box center [409, 161] width 69 height 27
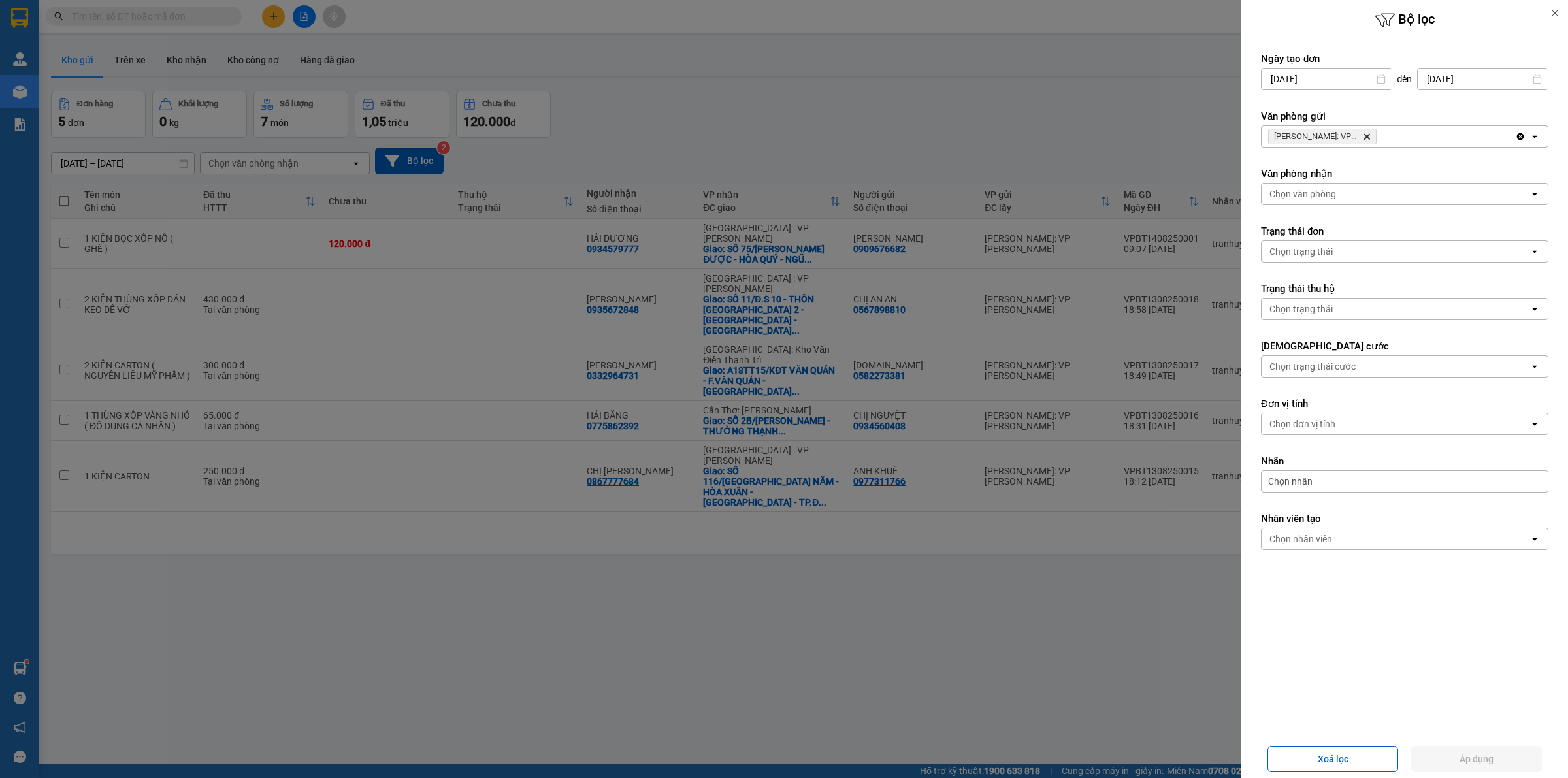
click at [1363, 136] on icon "Delete" at bounding box center [1366, 136] width 8 height 8
click at [1366, 136] on div "Chọn văn phòng" at bounding box center [1395, 136] width 267 height 21
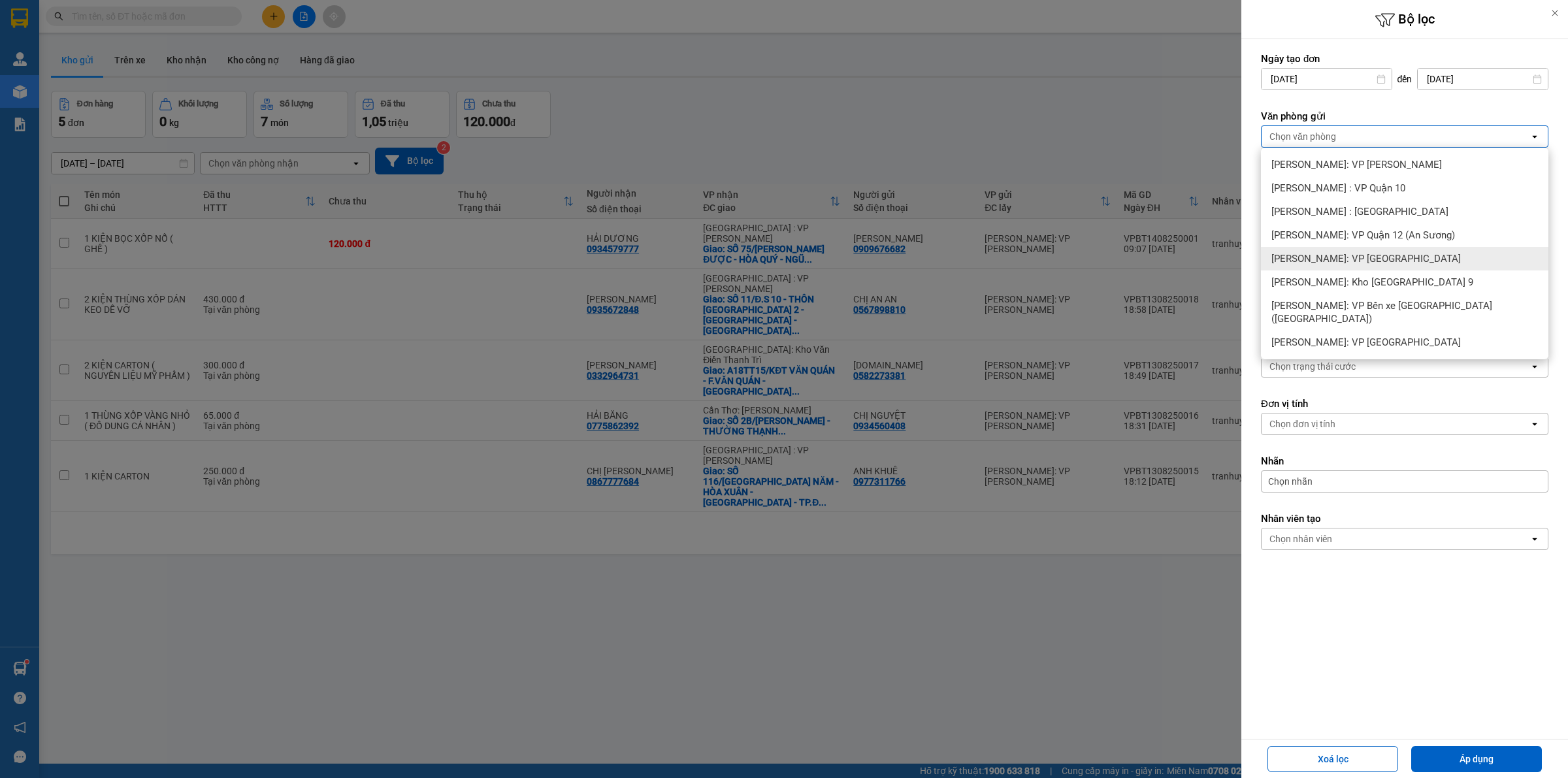
click at [1380, 253] on span "[PERSON_NAME]: VP [GEOGRAPHIC_DATA]" at bounding box center [1366, 258] width 189 height 13
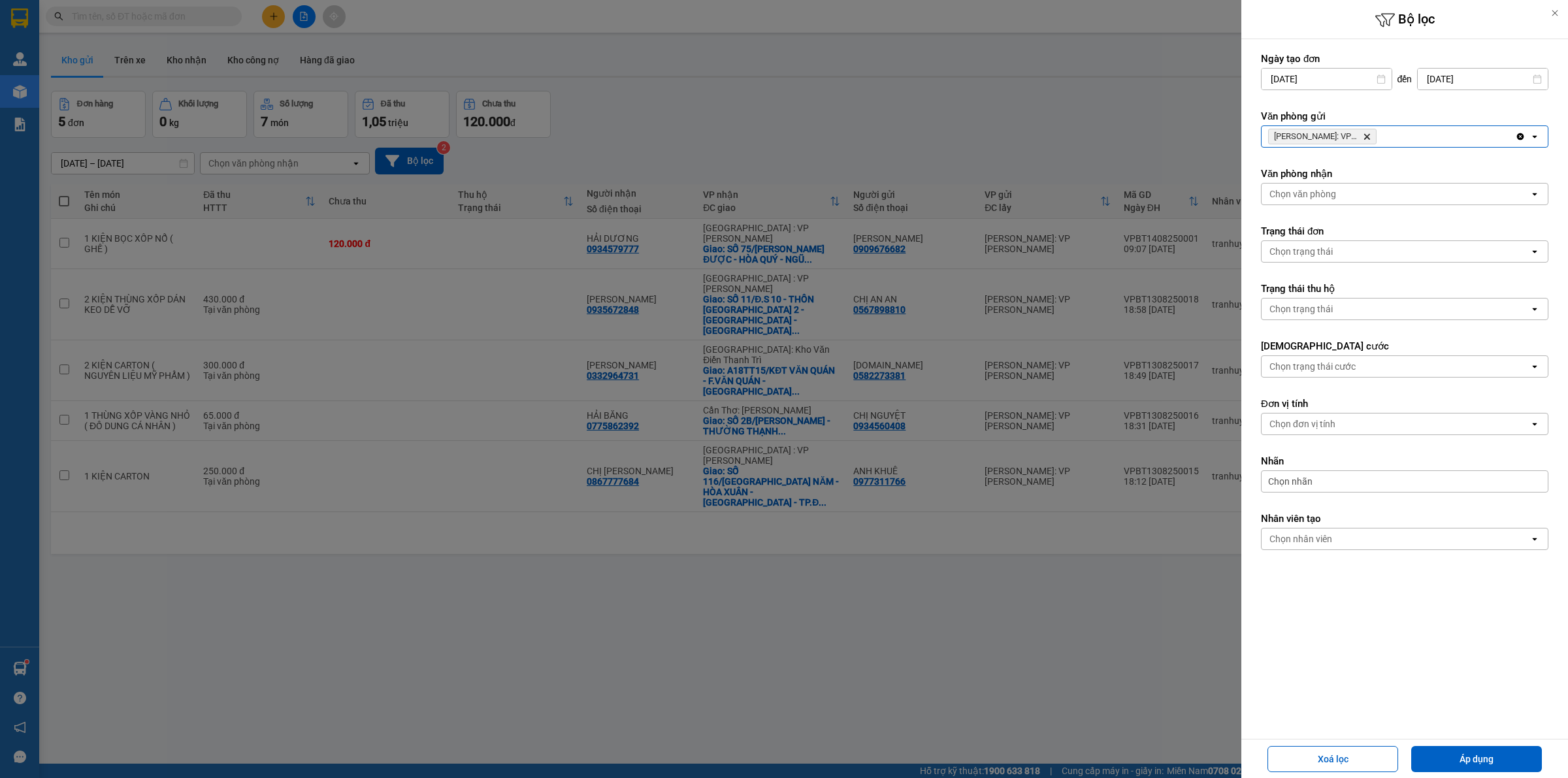
drag, startPoint x: 1470, startPoint y: 755, endPoint x: 1297, endPoint y: 660, distance: 197.4
click at [1468, 753] on button "Áp dụng" at bounding box center [1476, 759] width 130 height 26
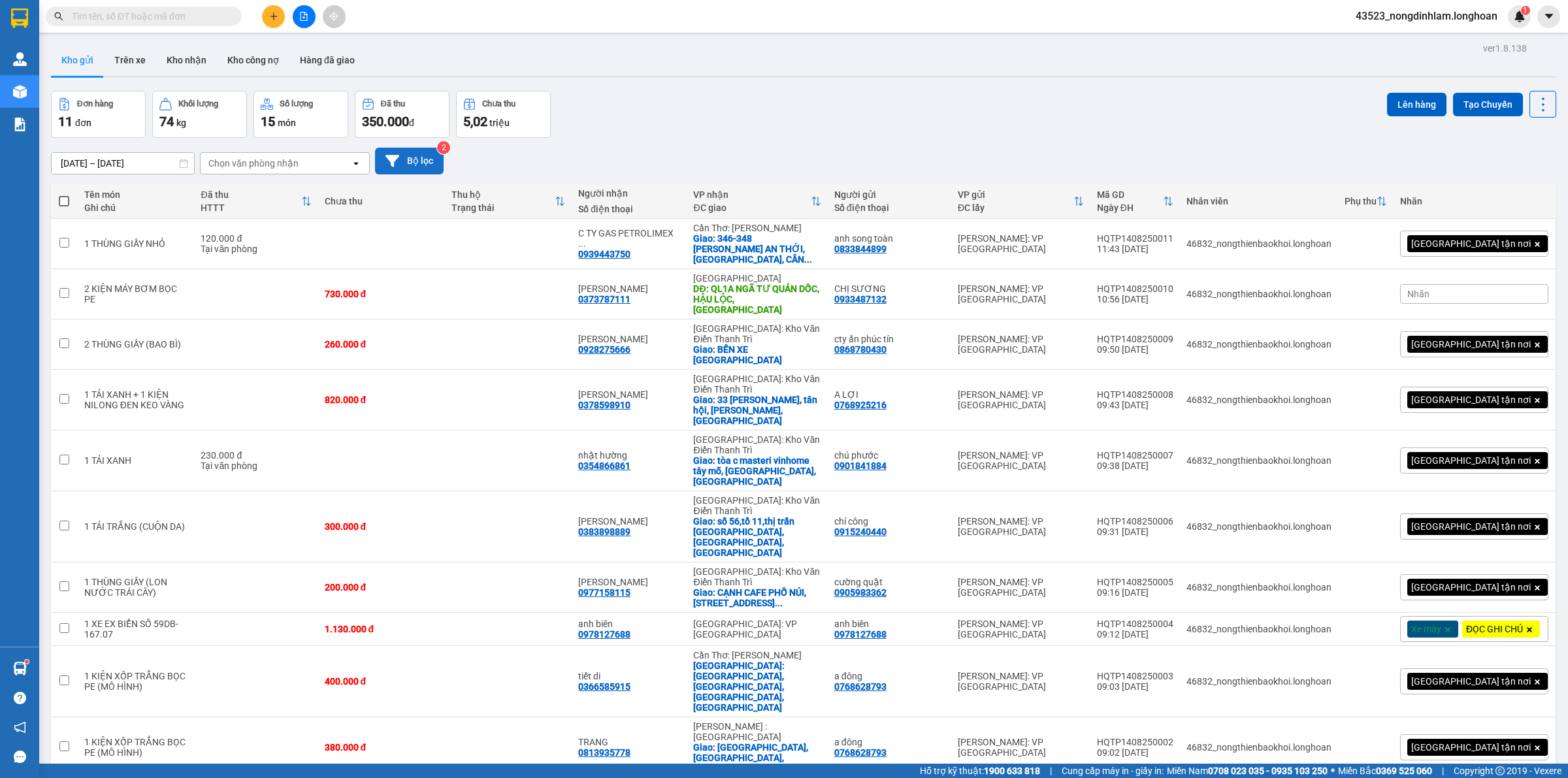
click at [429, 156] on button "Bộ lọc" at bounding box center [409, 161] width 69 height 27
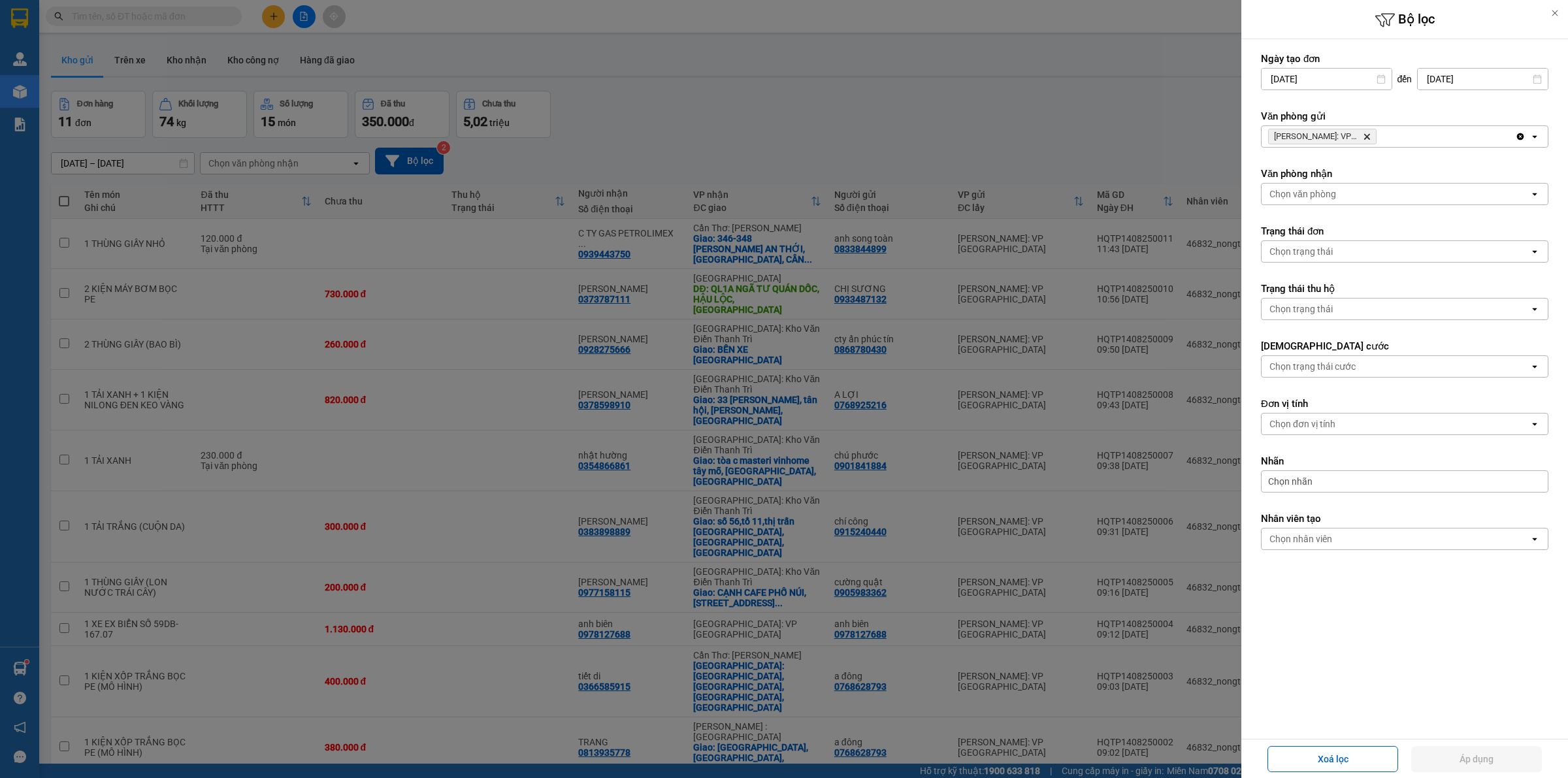
click at [1366, 136] on icon "Delete" at bounding box center [1366, 136] width 8 height 8
click at [1366, 136] on div "Chọn văn phòng" at bounding box center [1395, 136] width 267 height 21
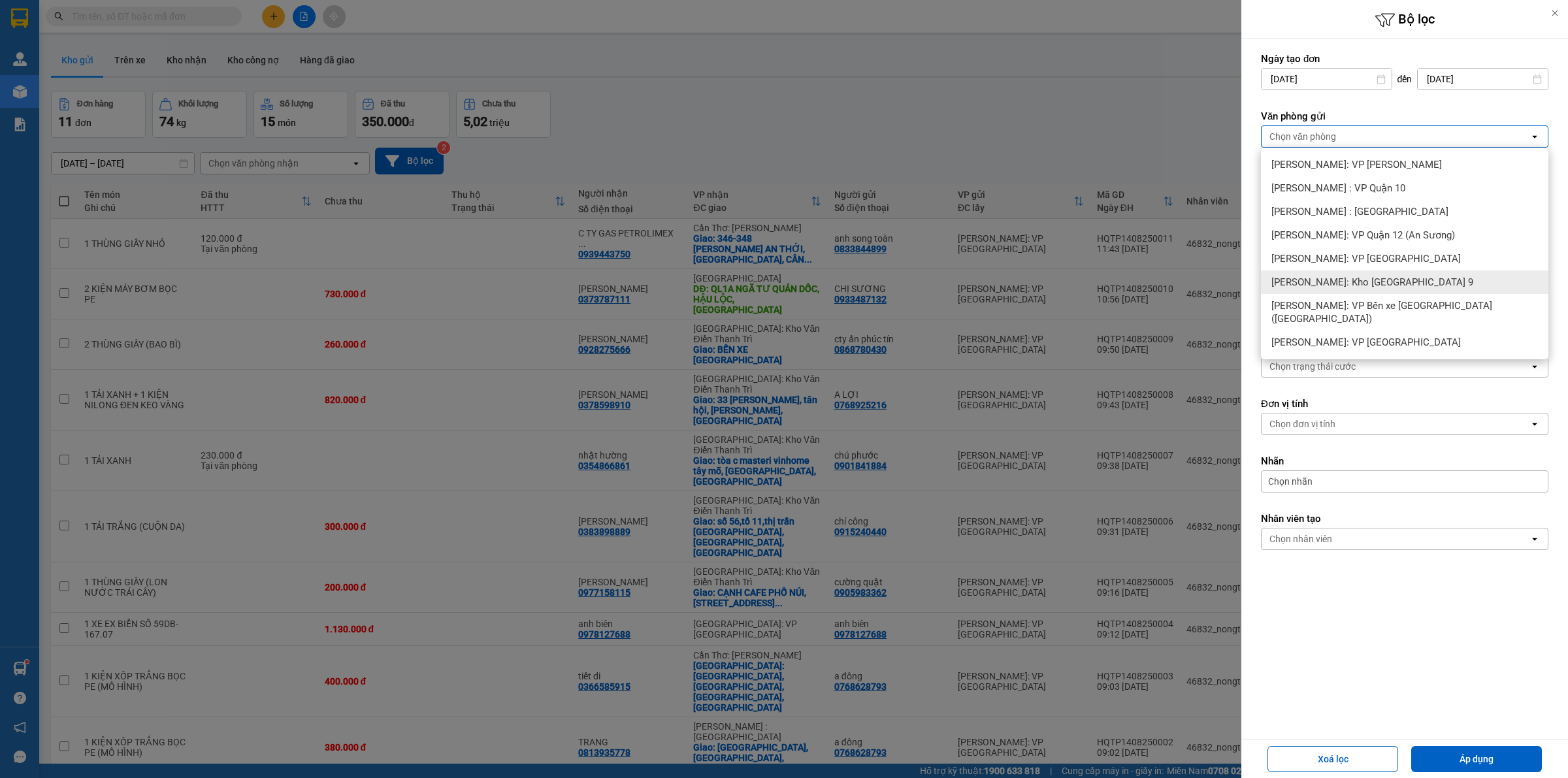
click at [1367, 279] on span "[PERSON_NAME]: Kho [GEOGRAPHIC_DATA] 9" at bounding box center [1372, 282] width 202 height 13
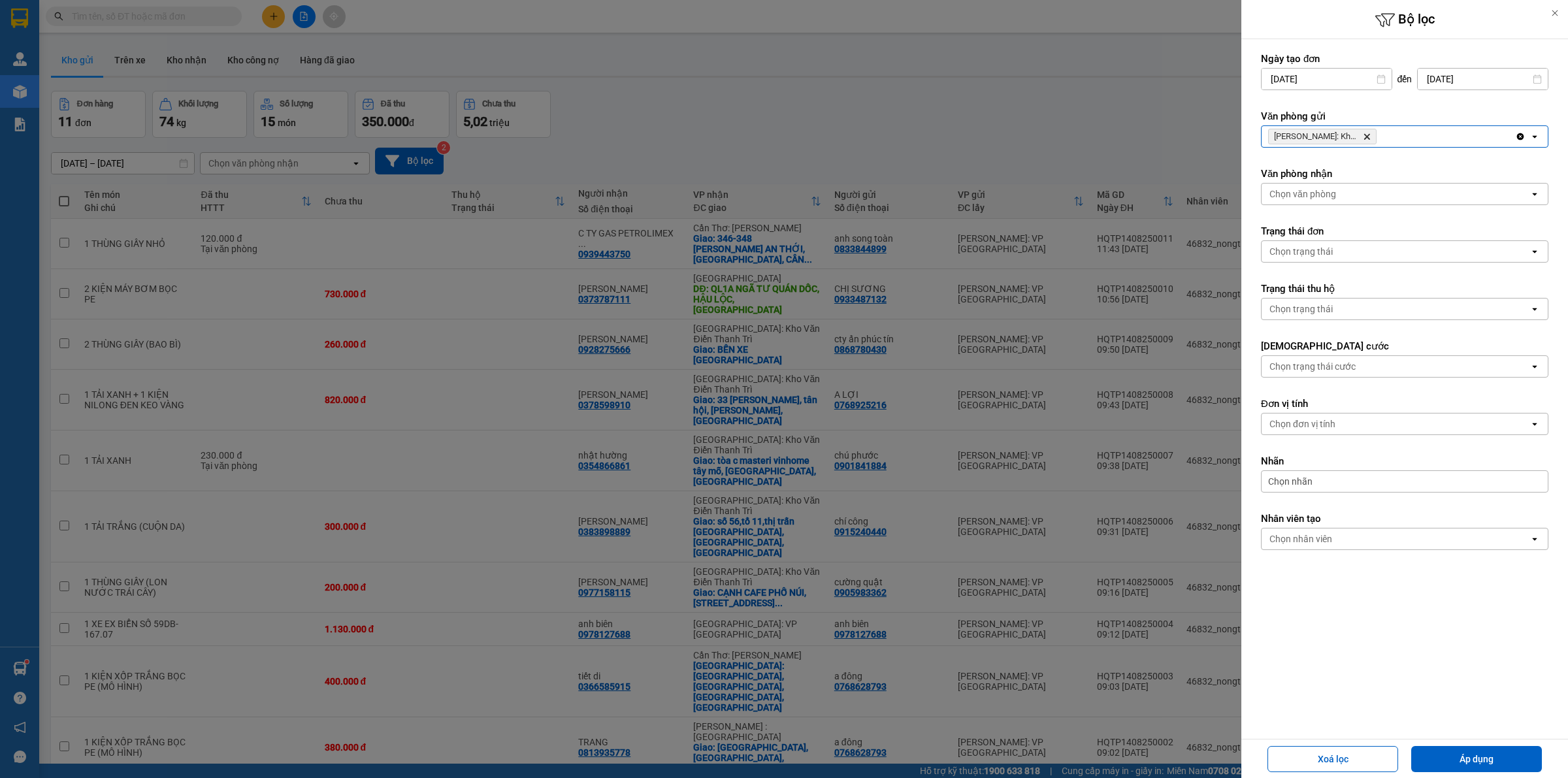
drag, startPoint x: 1474, startPoint y: 752, endPoint x: 1468, endPoint y: 741, distance: 12.5
click at [1474, 751] on button "Áp dụng" at bounding box center [1476, 759] width 130 height 26
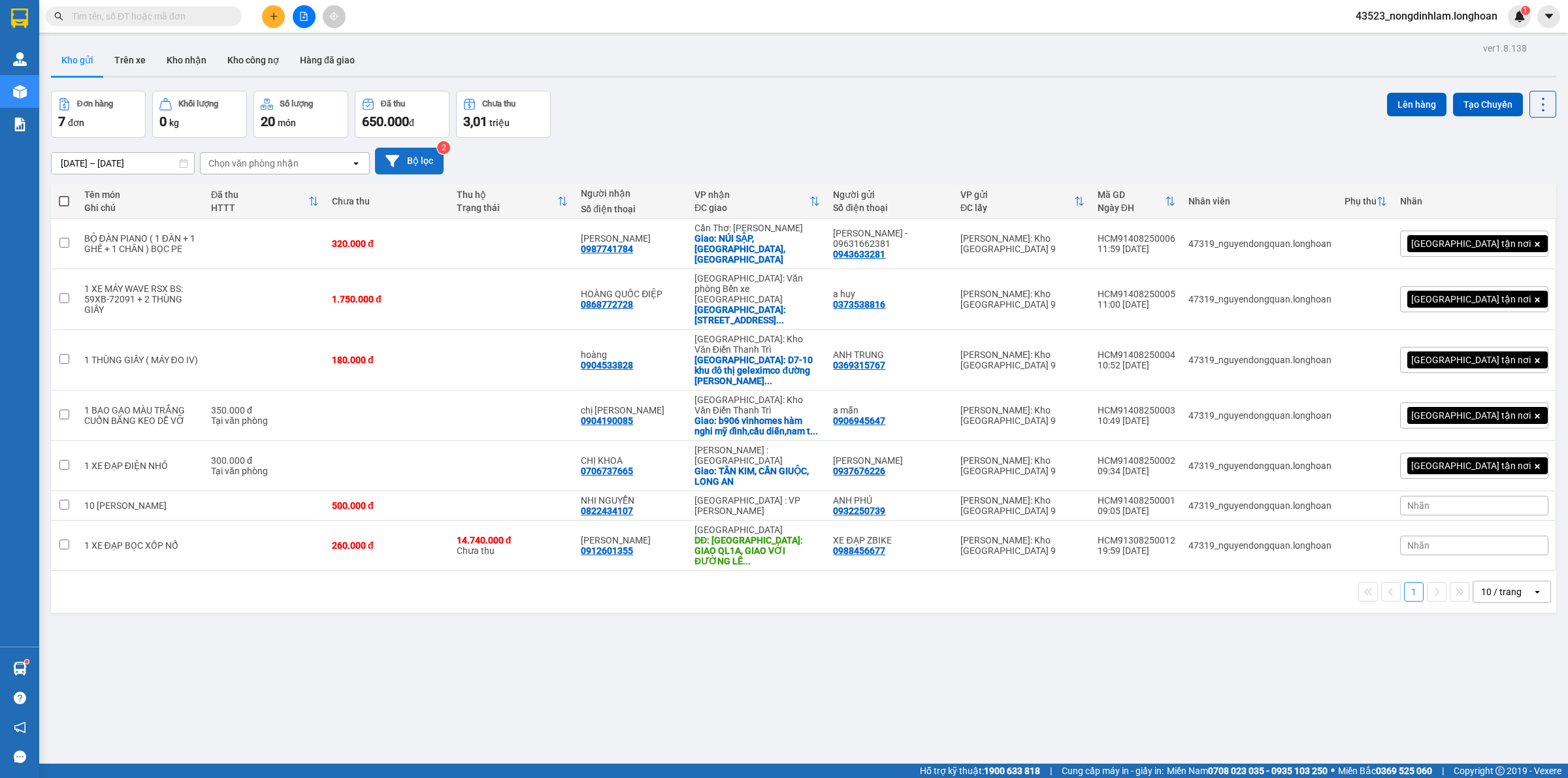
click at [422, 153] on button "Bộ lọc" at bounding box center [409, 161] width 69 height 27
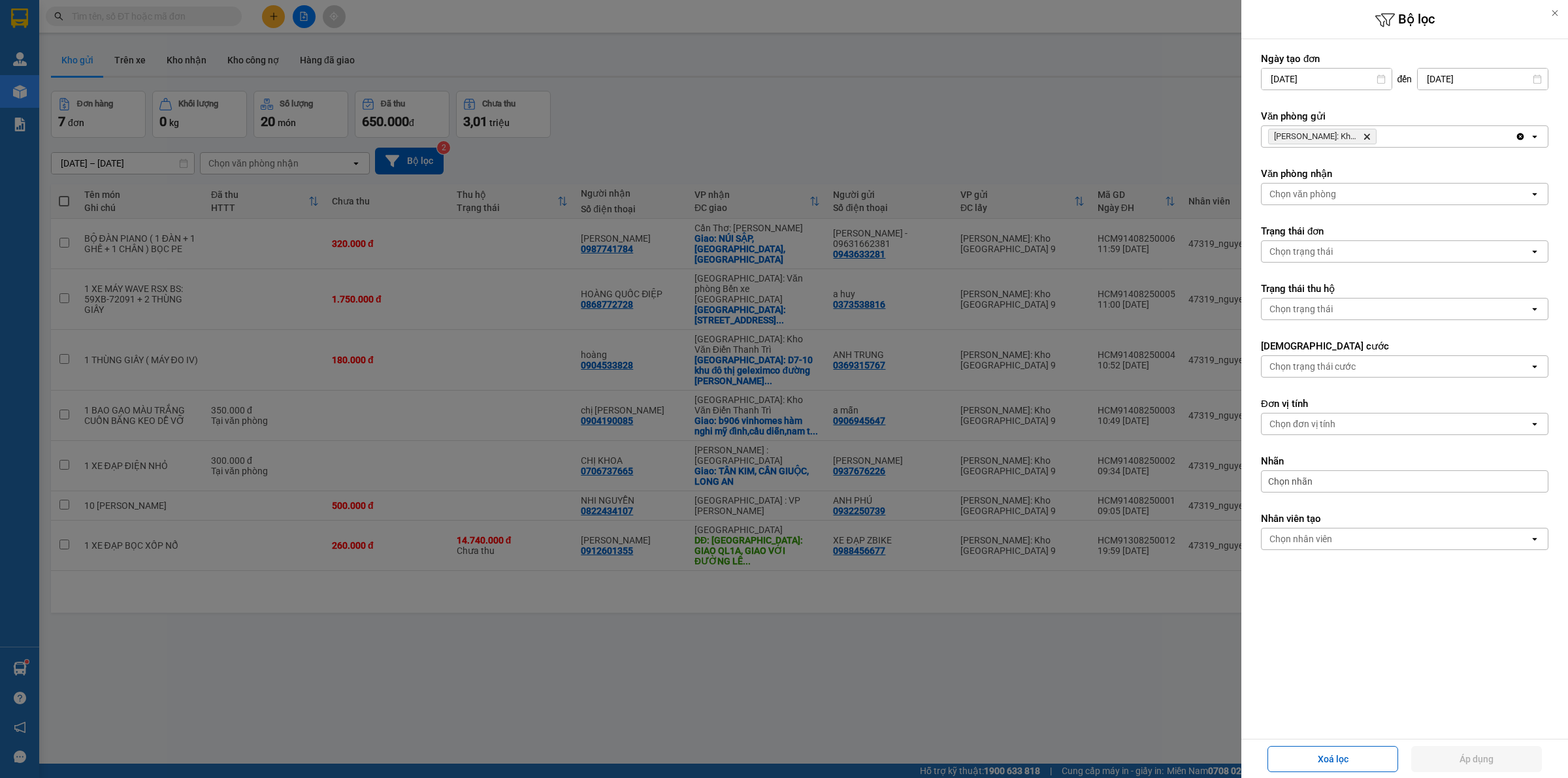
click at [1366, 139] on icon "Hồ Chí Minh: Kho Thủ Đức & Quận 9, close by backspace" at bounding box center [1367, 137] width 6 height 6
click at [1364, 138] on div "Chọn văn phòng" at bounding box center [1395, 136] width 267 height 21
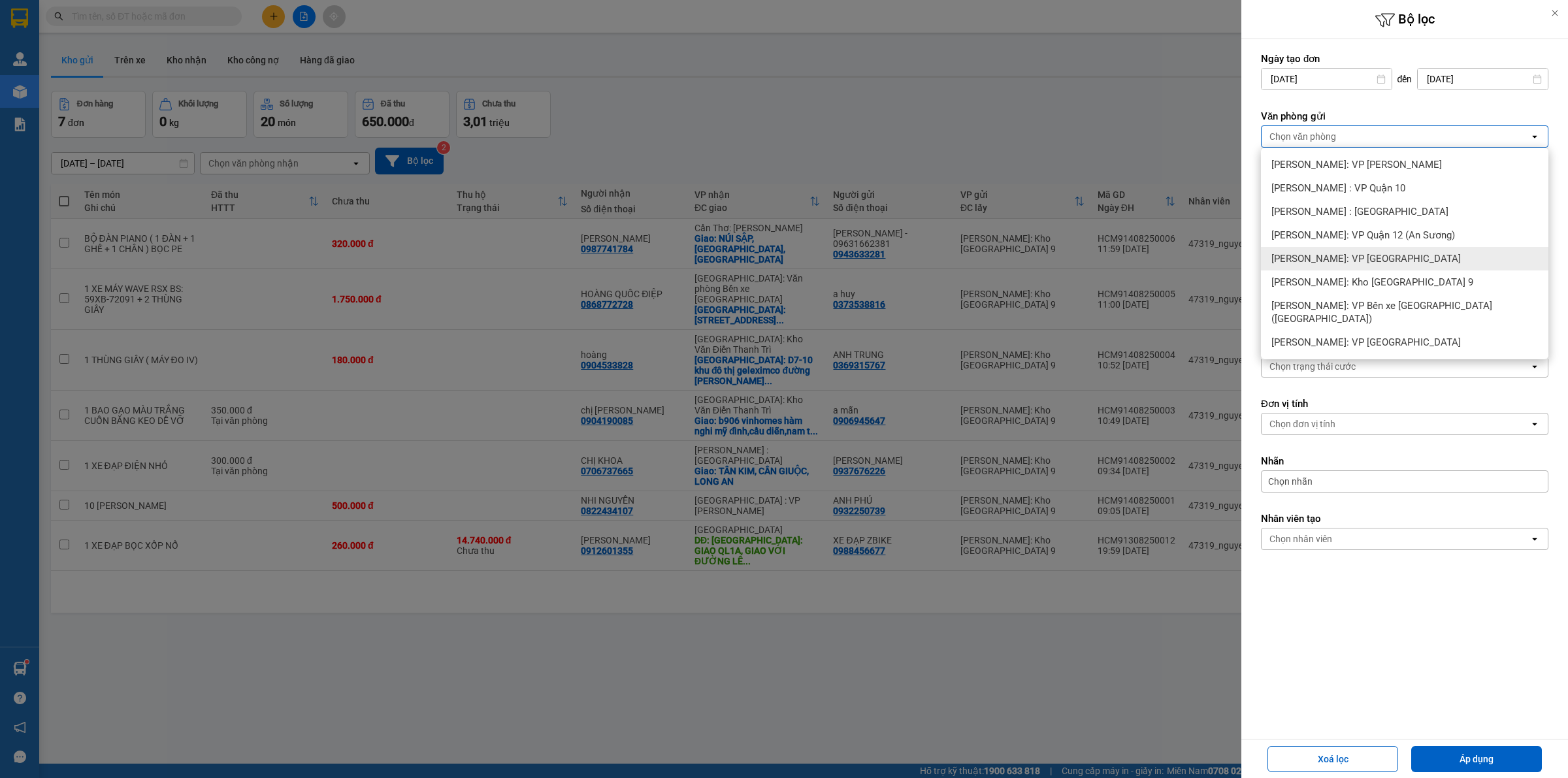
scroll to position [60, 0]
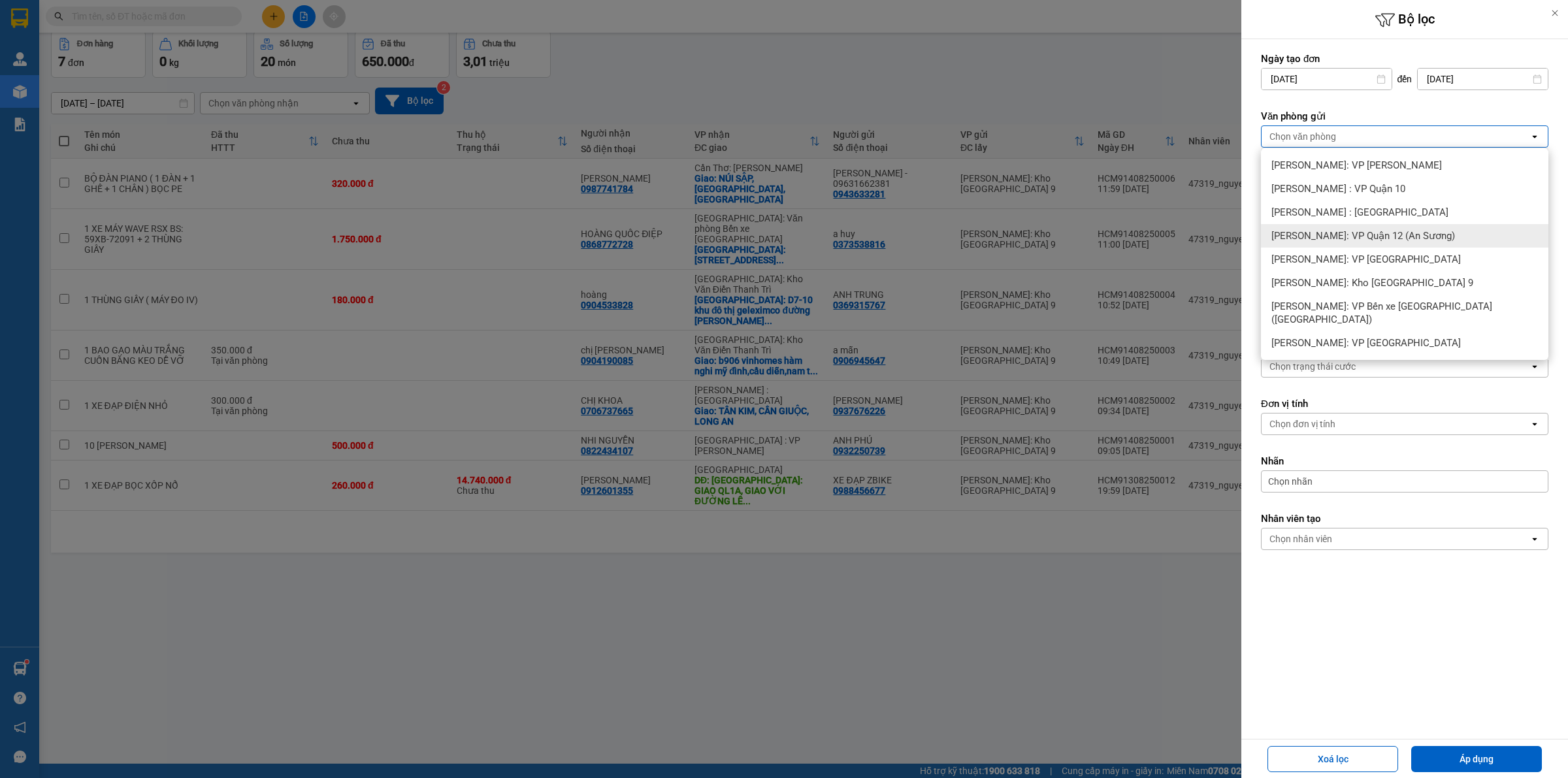
click at [1379, 226] on div "[PERSON_NAME]: VP Quận 12 (An Sương)" at bounding box center [1404, 235] width 287 height 24
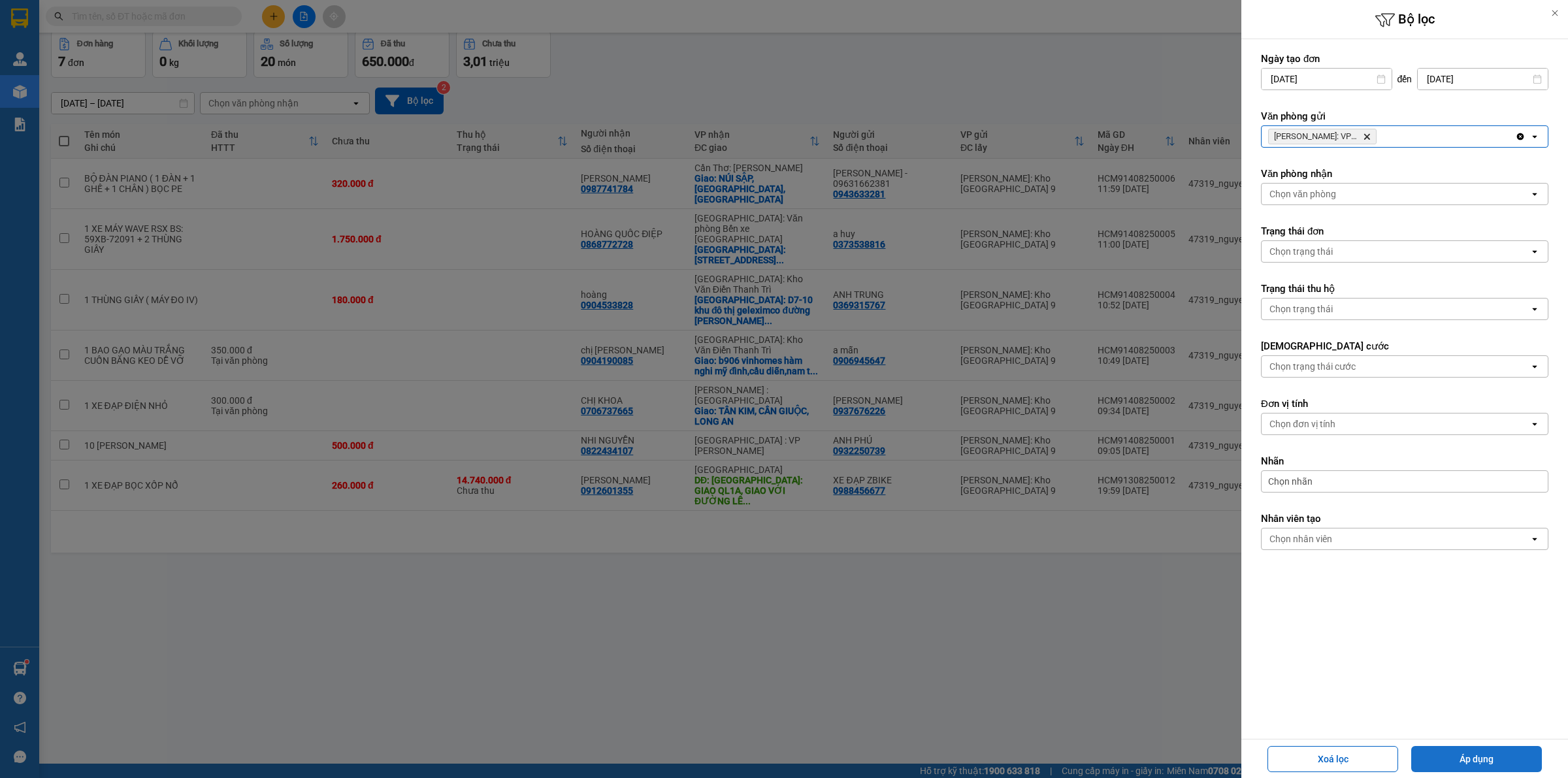
click at [1483, 752] on button "Áp dụng" at bounding box center [1476, 759] width 130 height 26
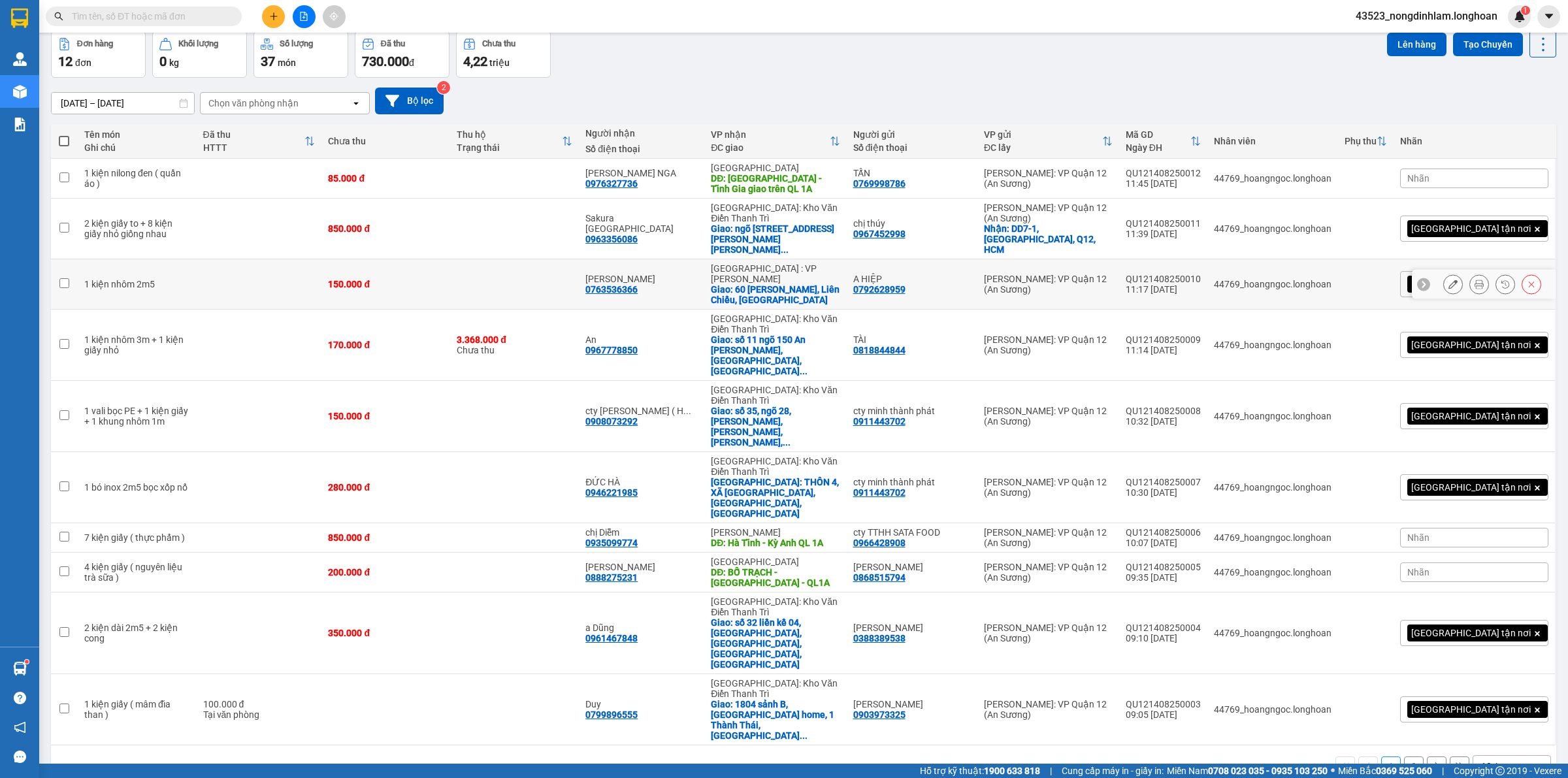
scroll to position [0, 0]
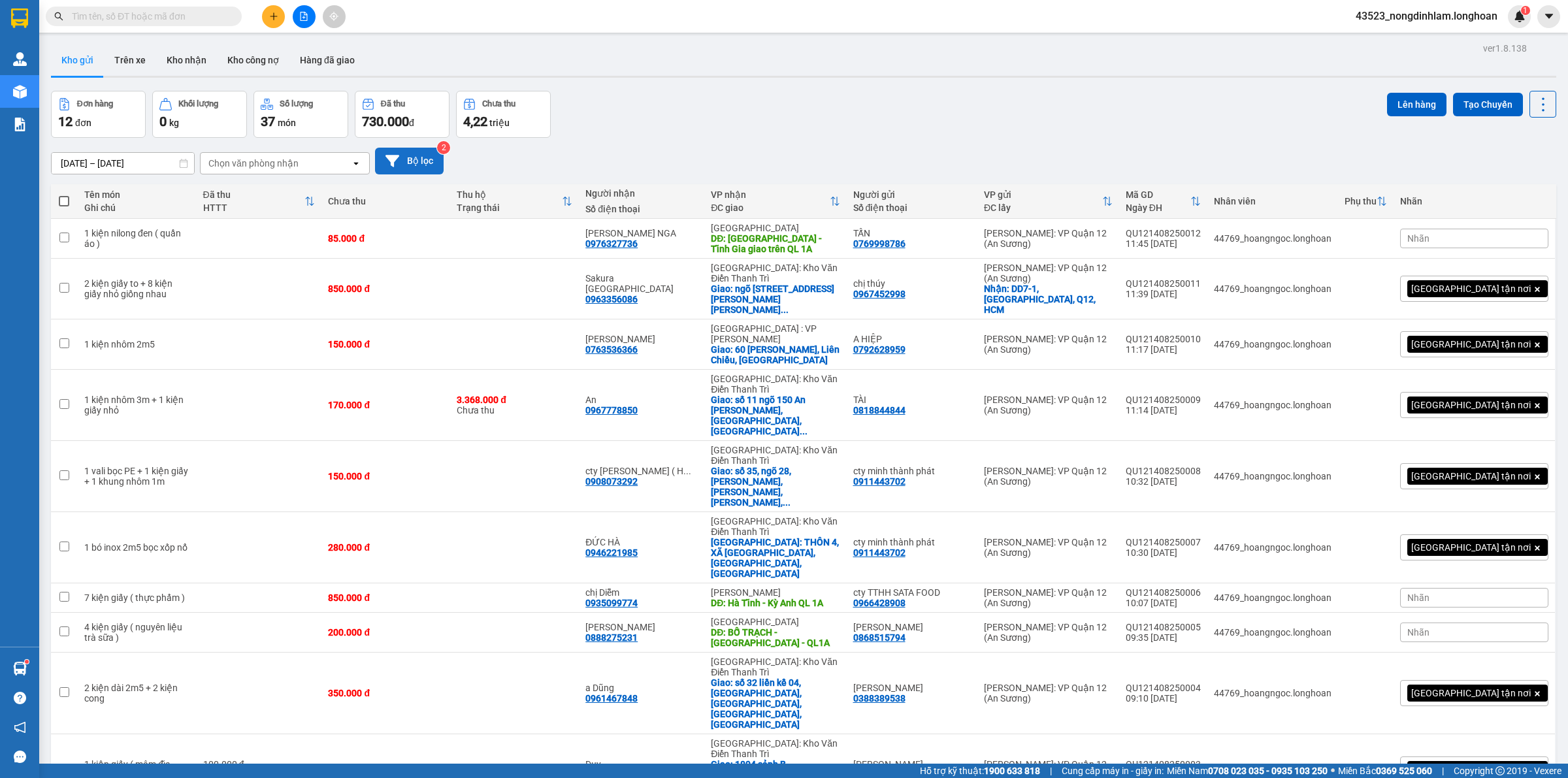
click at [428, 155] on button "Bộ lọc" at bounding box center [409, 161] width 69 height 27
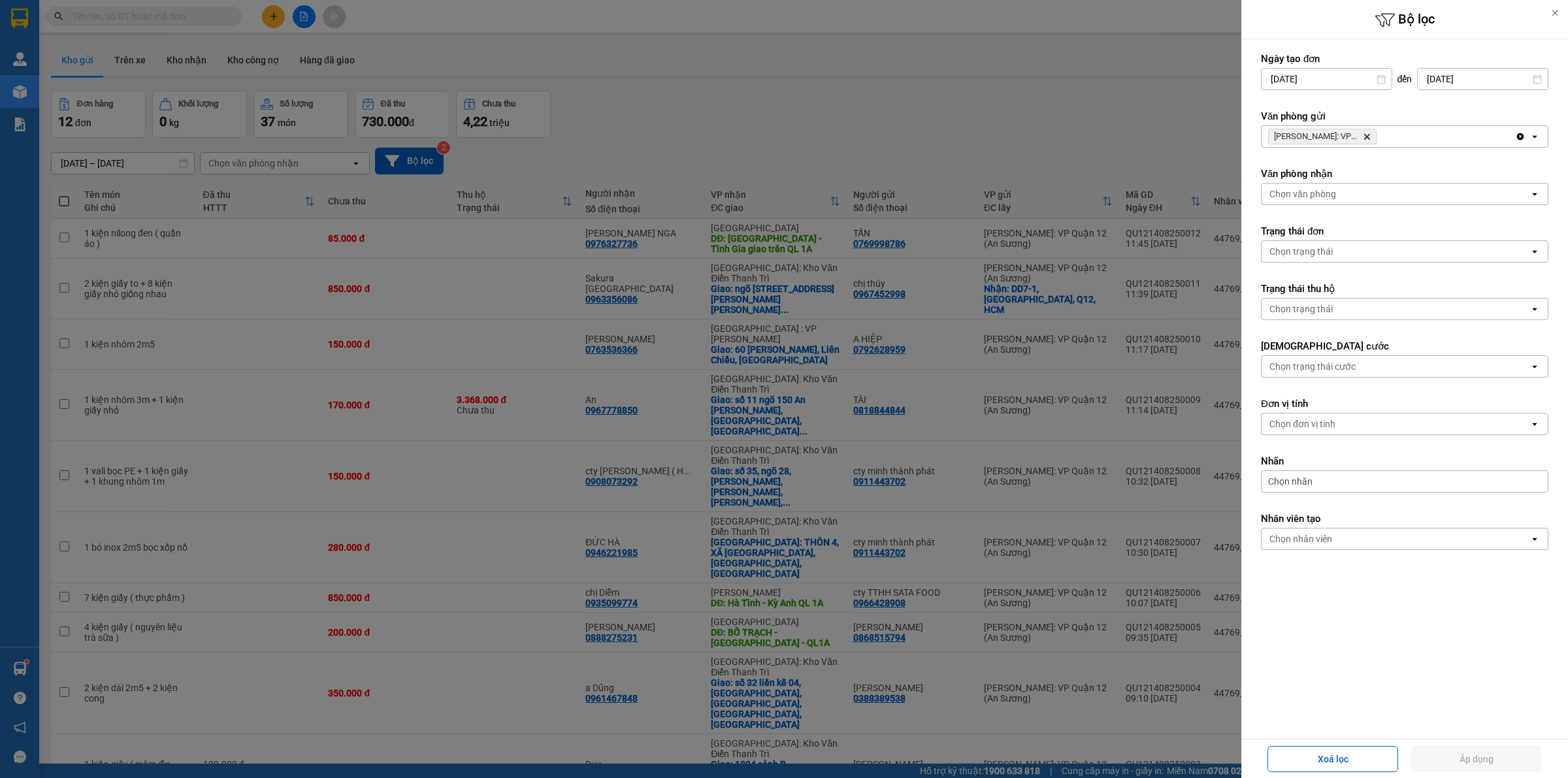
click at [1367, 139] on icon "Delete" at bounding box center [1366, 136] width 8 height 8
click at [1367, 139] on div "Chọn văn phòng" at bounding box center [1395, 136] width 267 height 21
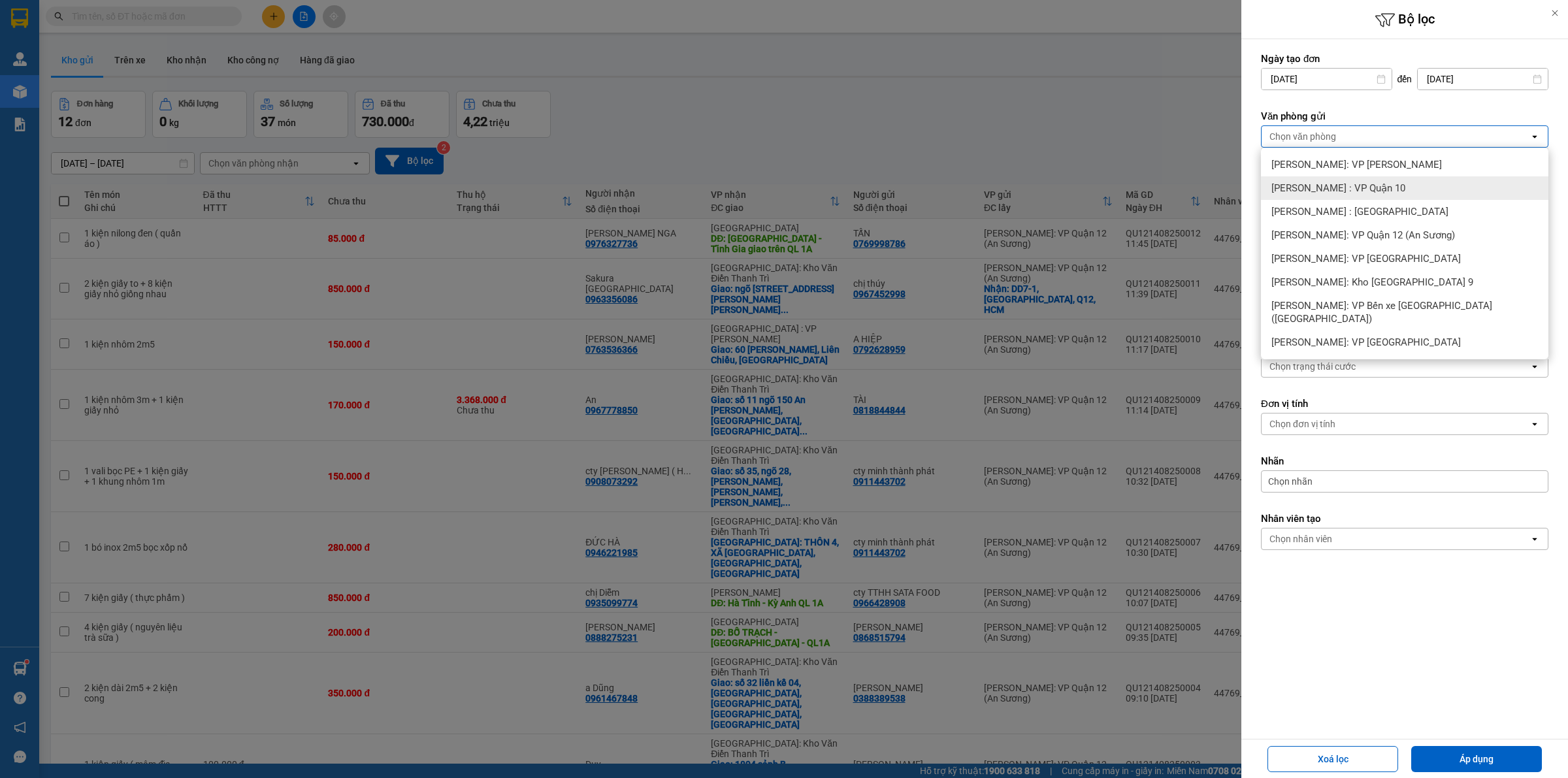
click at [1353, 190] on span "[PERSON_NAME] : VP Quận 10" at bounding box center [1338, 188] width 134 height 13
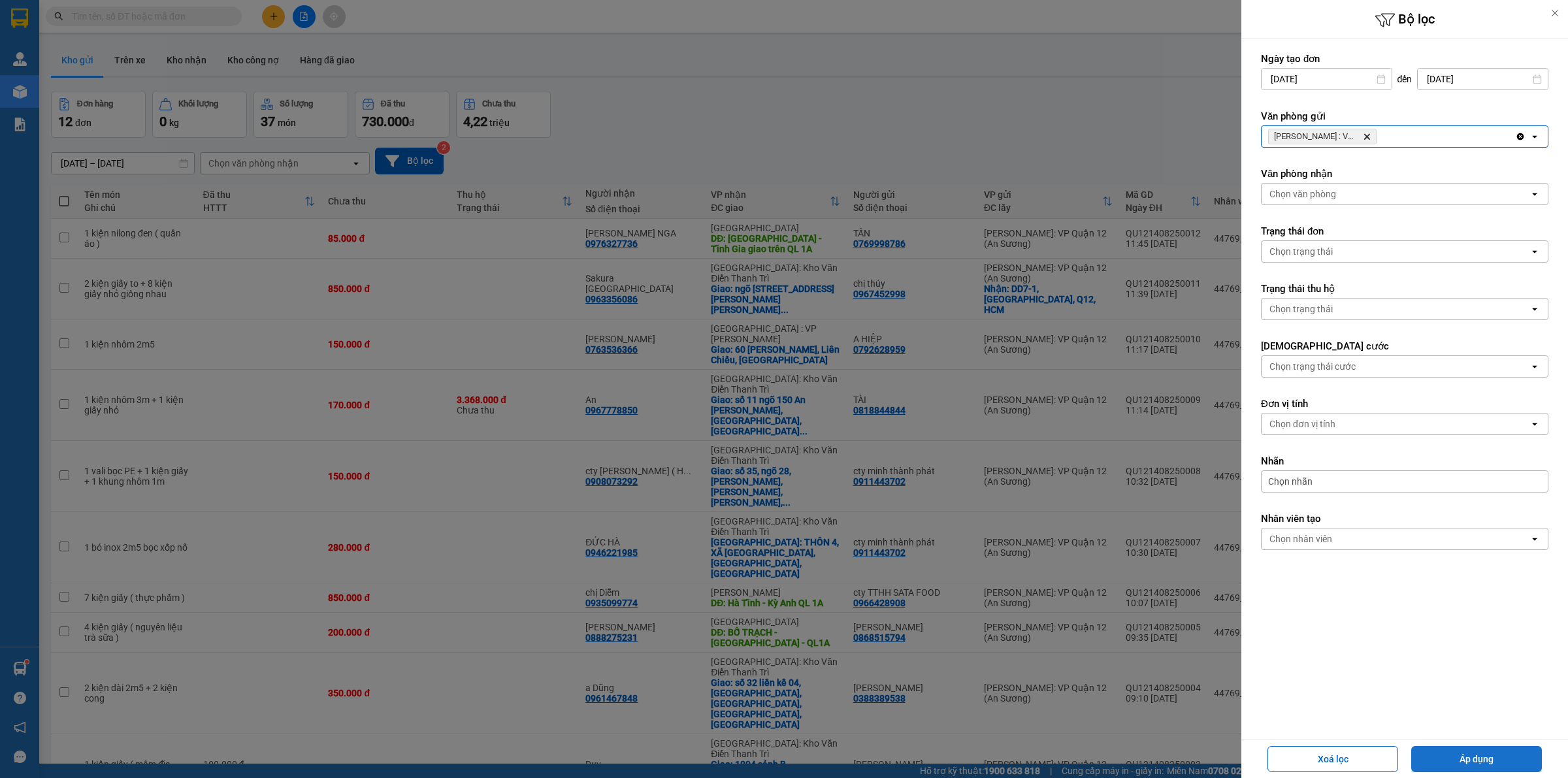
click at [1487, 758] on button "Áp dụng" at bounding box center [1476, 759] width 130 height 26
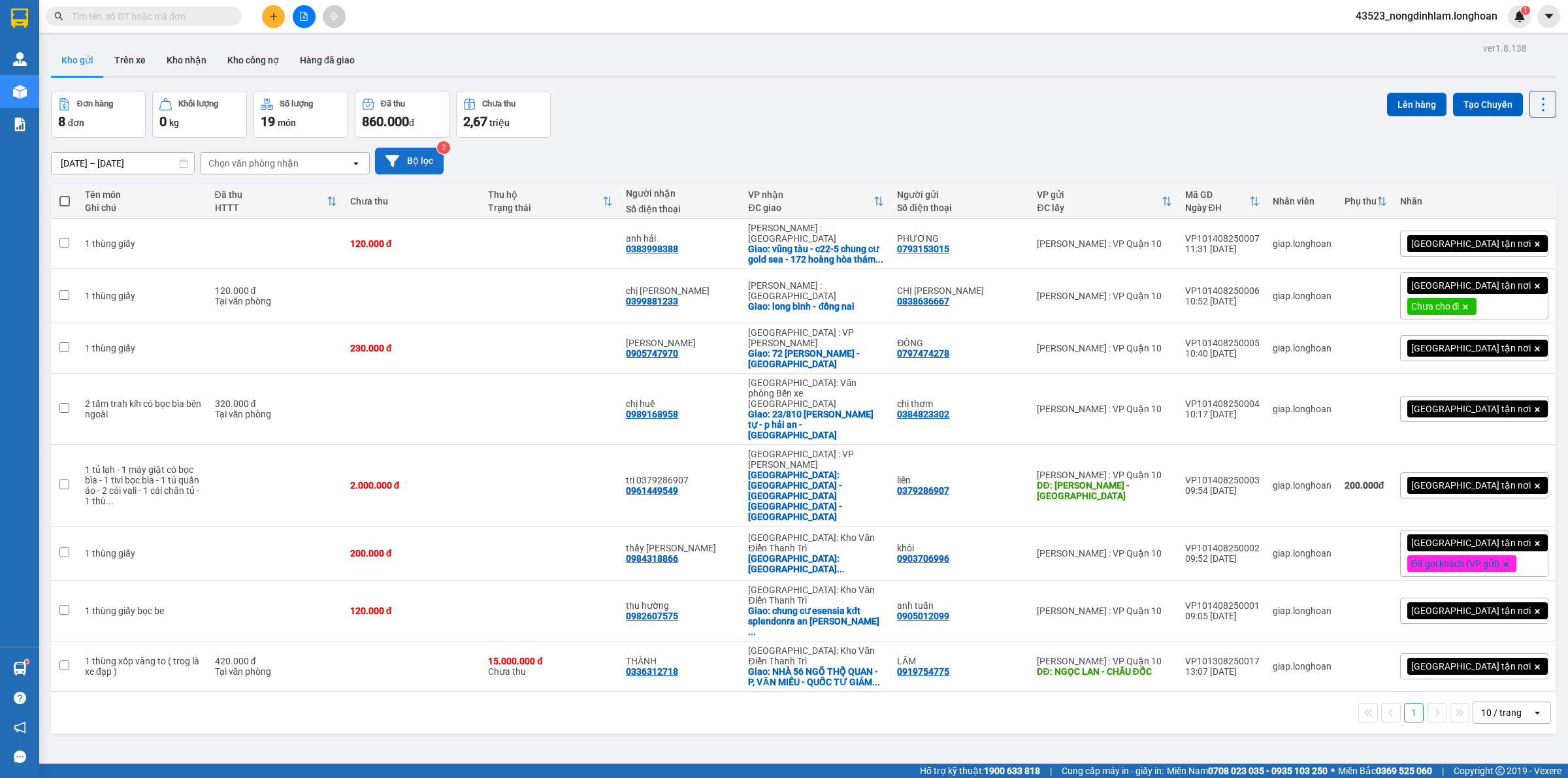
click at [413, 170] on button "Bộ lọc" at bounding box center [409, 161] width 69 height 27
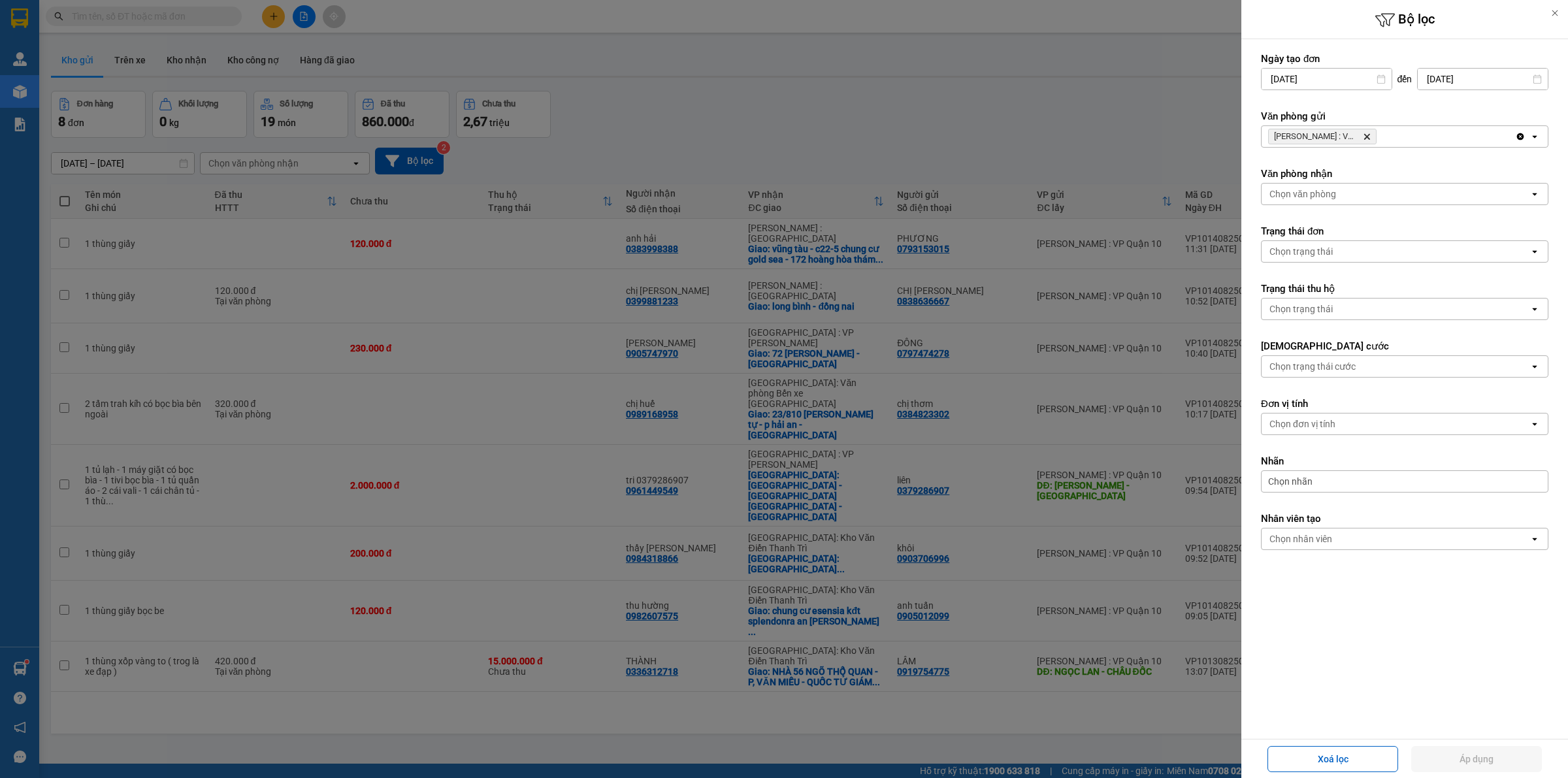
click at [1366, 140] on icon "Delete" at bounding box center [1366, 136] width 8 height 8
click at [1366, 140] on div "Chọn văn phòng" at bounding box center [1395, 136] width 267 height 21
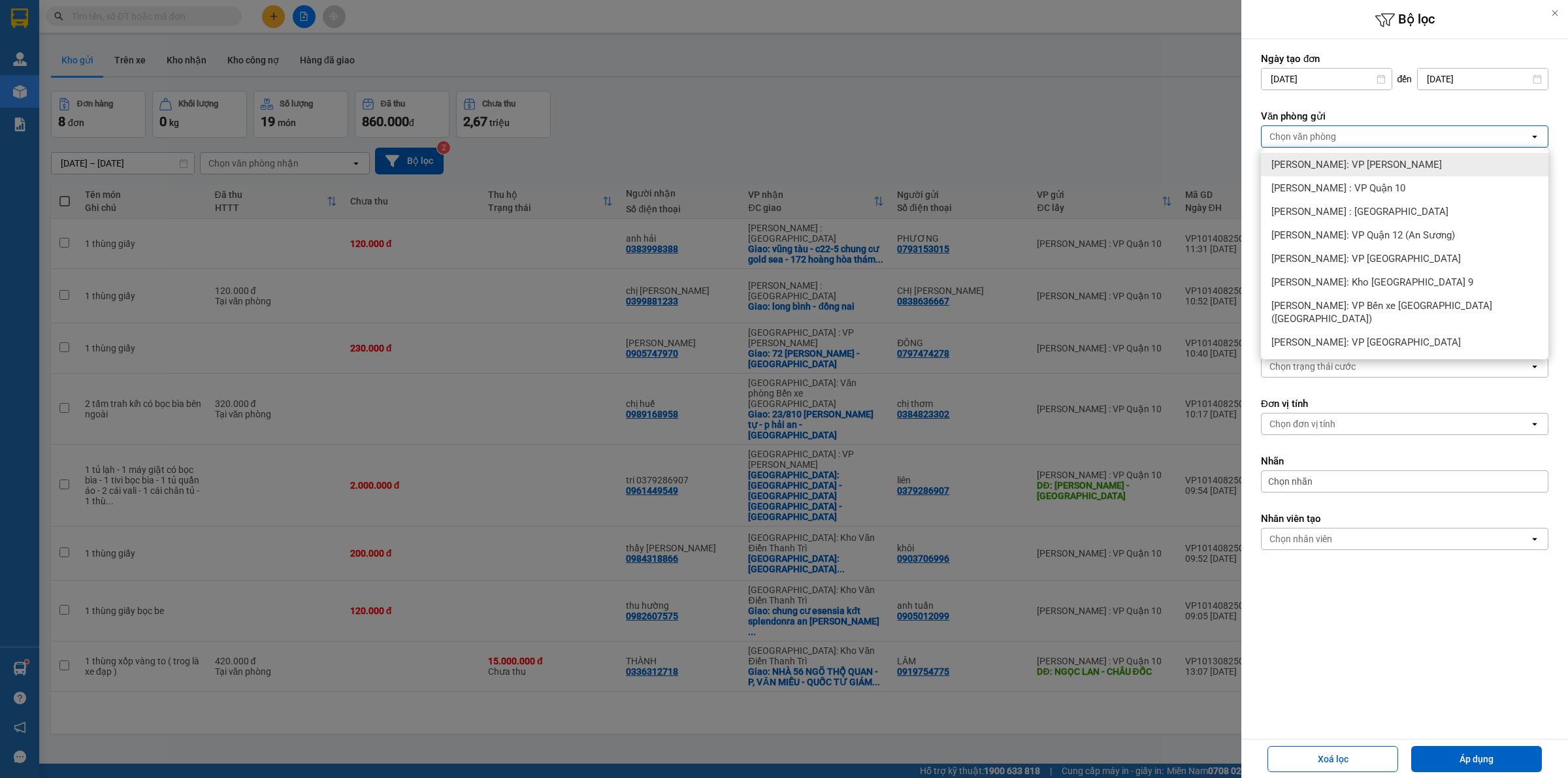
click at [1042, 122] on div at bounding box center [784, 389] width 1568 height 778
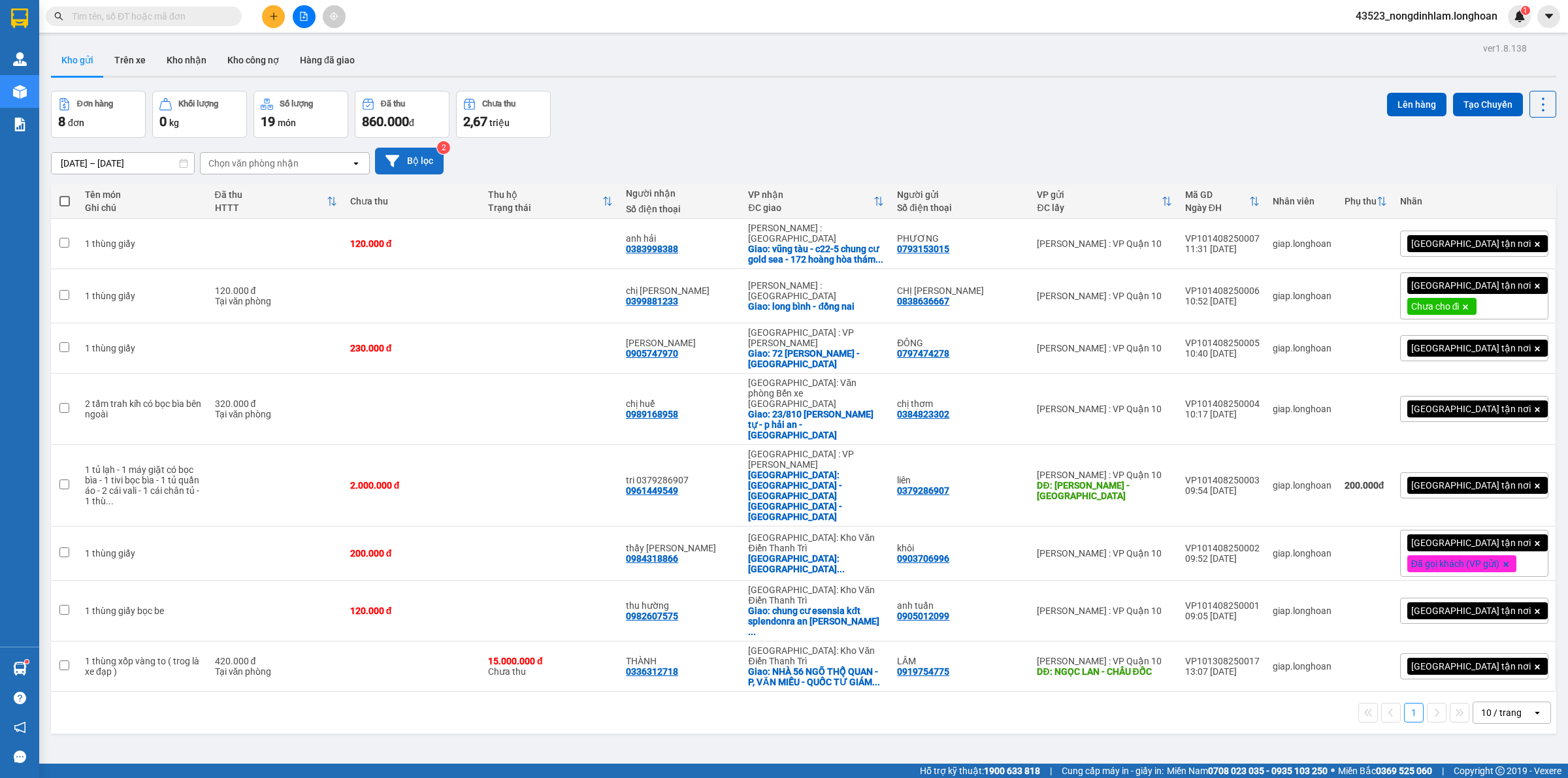
click at [425, 160] on button "Bộ lọc" at bounding box center [409, 161] width 69 height 27
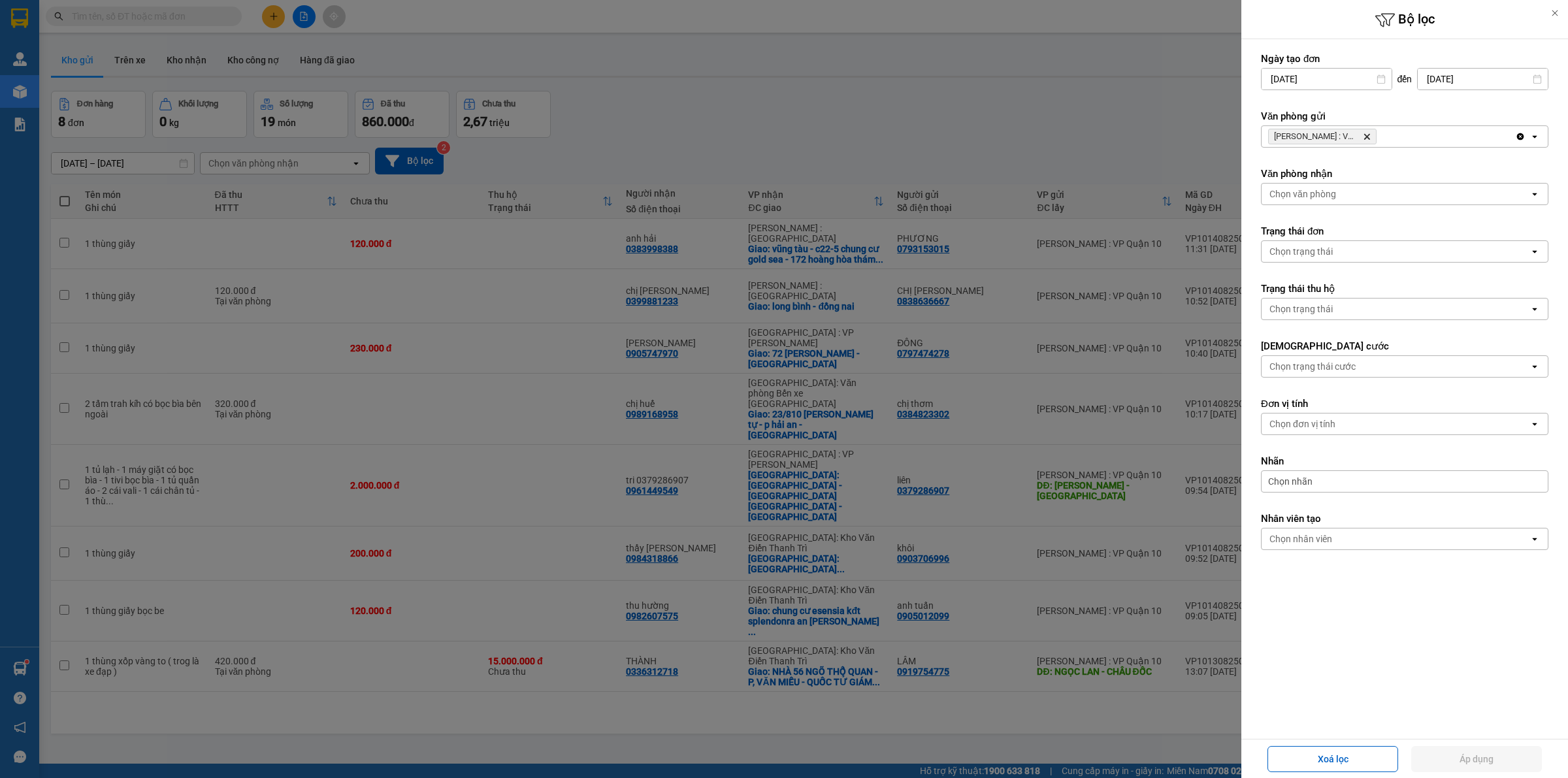
click at [1366, 140] on icon "Delete" at bounding box center [1366, 136] width 8 height 8
click at [1363, 139] on div "Chọn văn phòng" at bounding box center [1395, 136] width 267 height 21
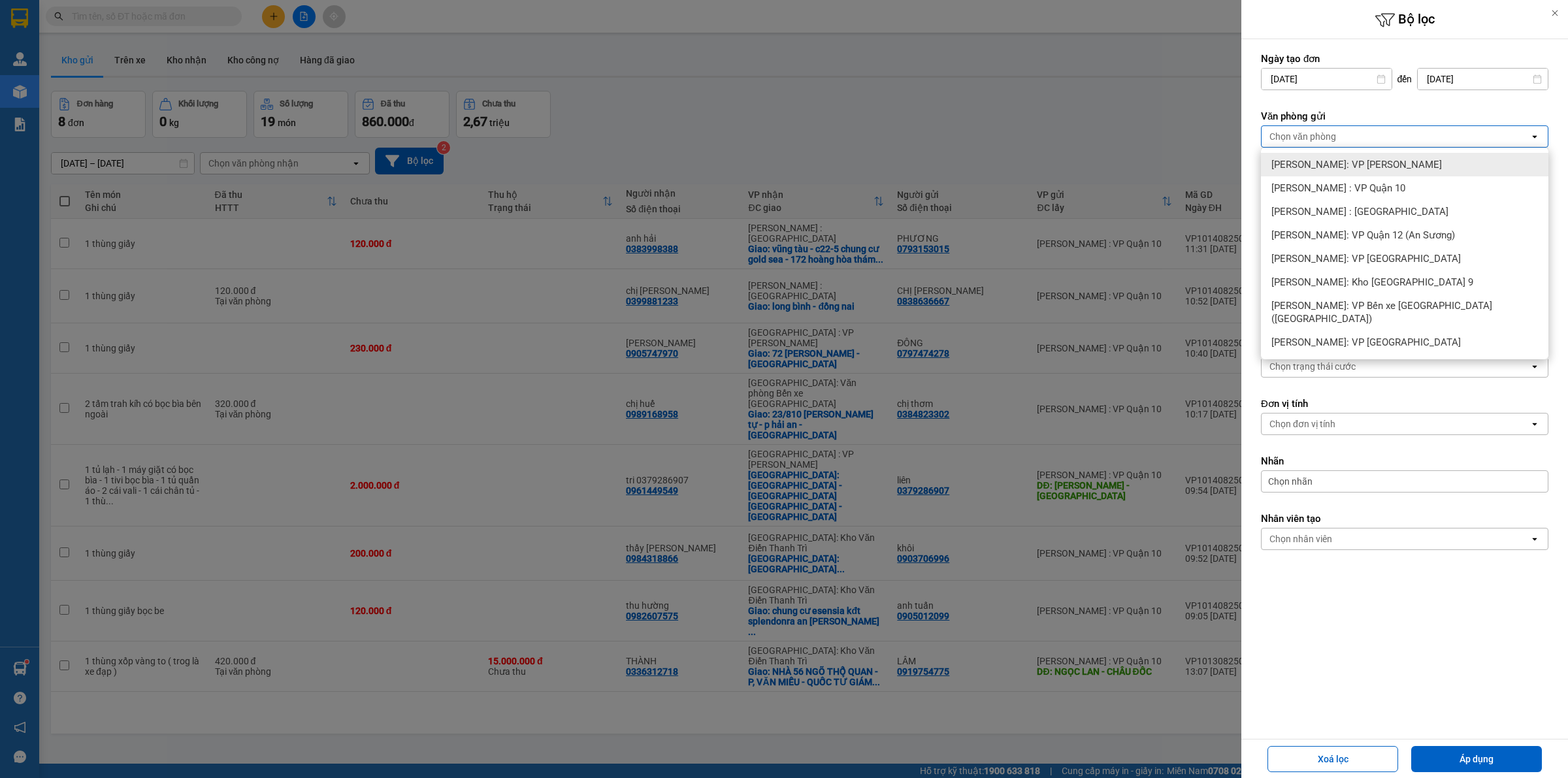
click at [1363, 166] on span "[PERSON_NAME]: VP [PERSON_NAME]" at bounding box center [1356, 164] width 170 height 13
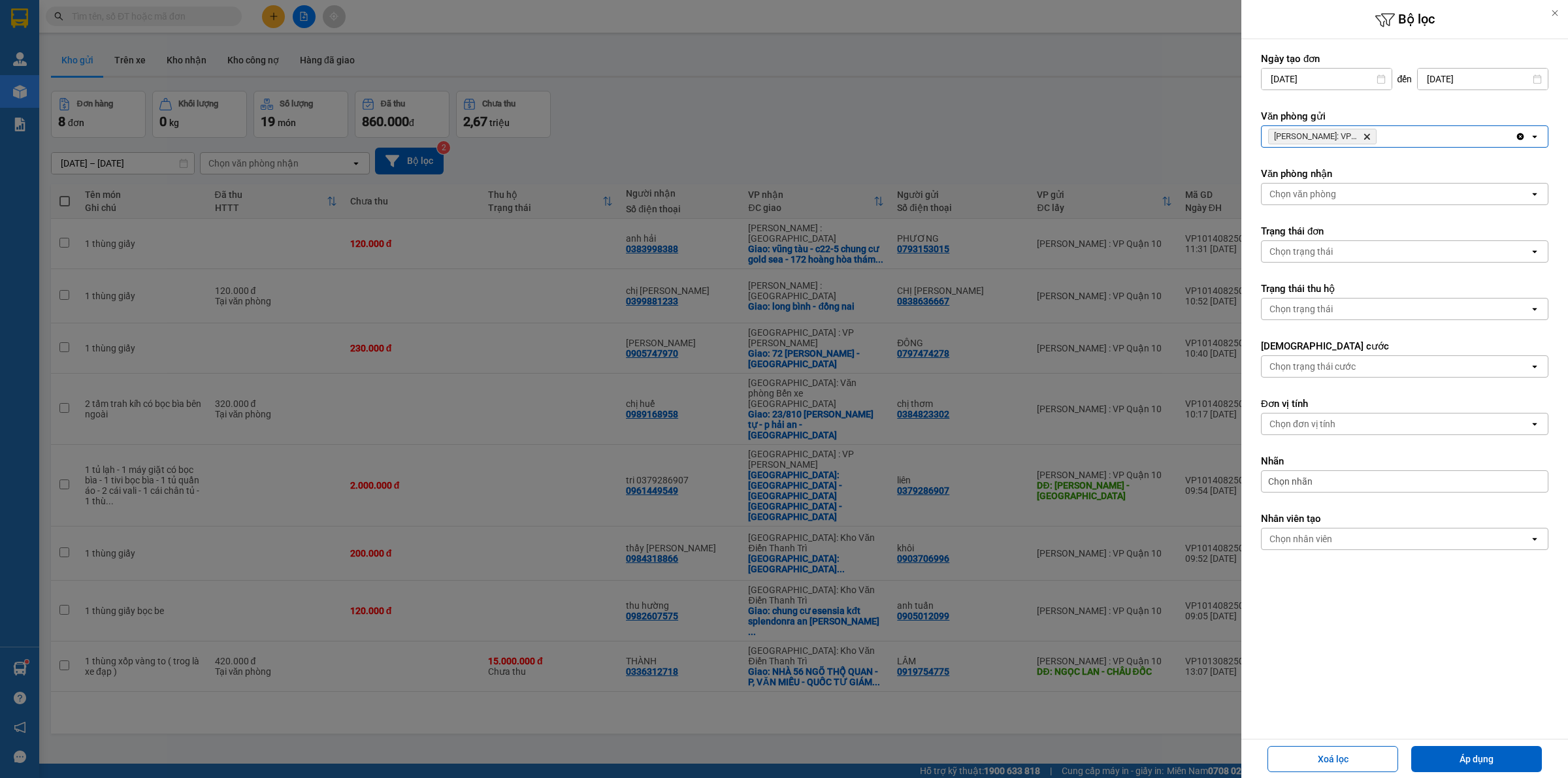
click at [1418, 144] on div "[PERSON_NAME]: VP [PERSON_NAME]" at bounding box center [1388, 136] width 254 height 21
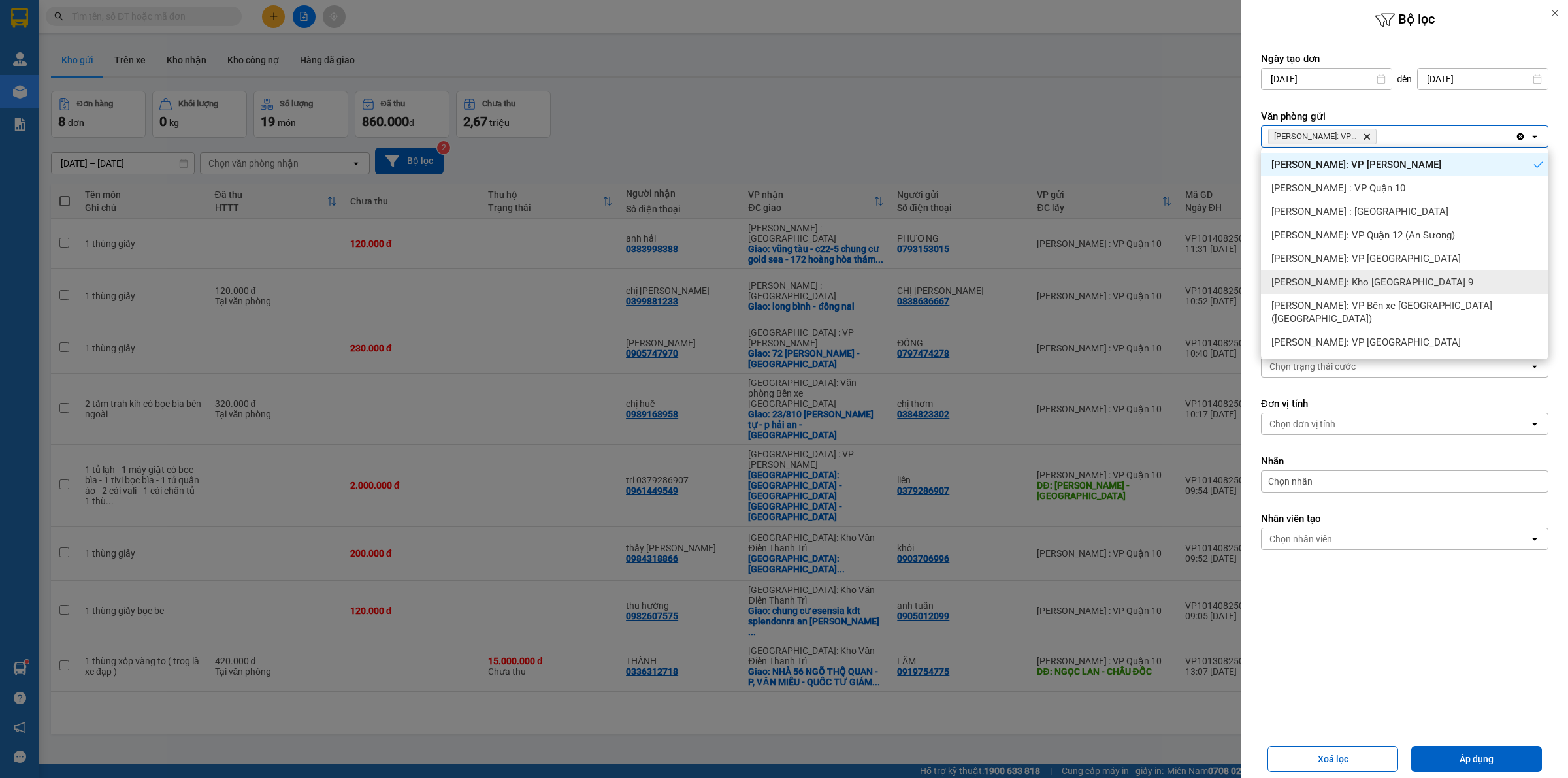
click at [1406, 282] on span "[PERSON_NAME]: Kho [GEOGRAPHIC_DATA] 9" at bounding box center [1372, 282] width 202 height 13
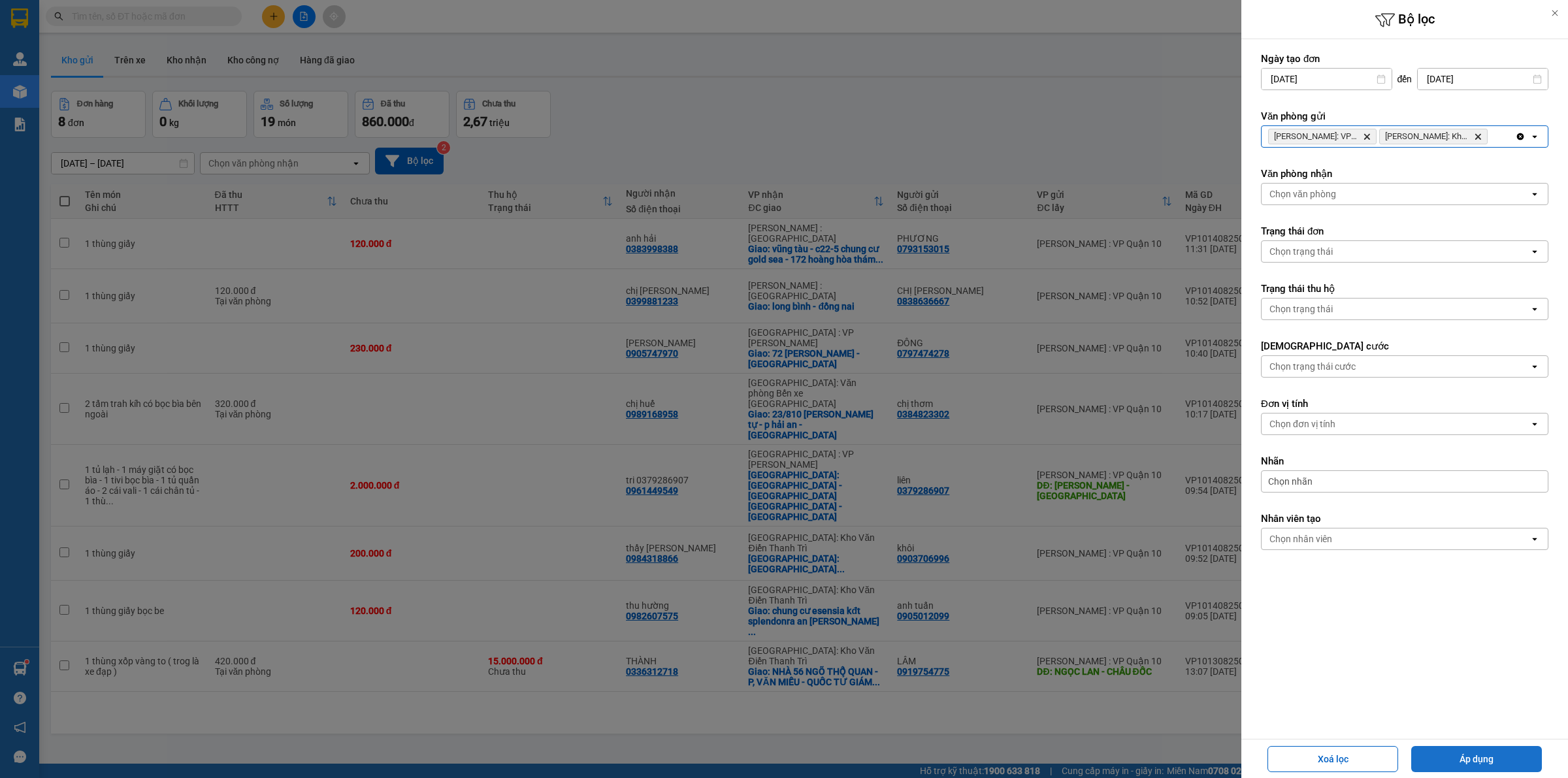
click at [1484, 752] on button "Áp dụng" at bounding box center [1476, 759] width 130 height 26
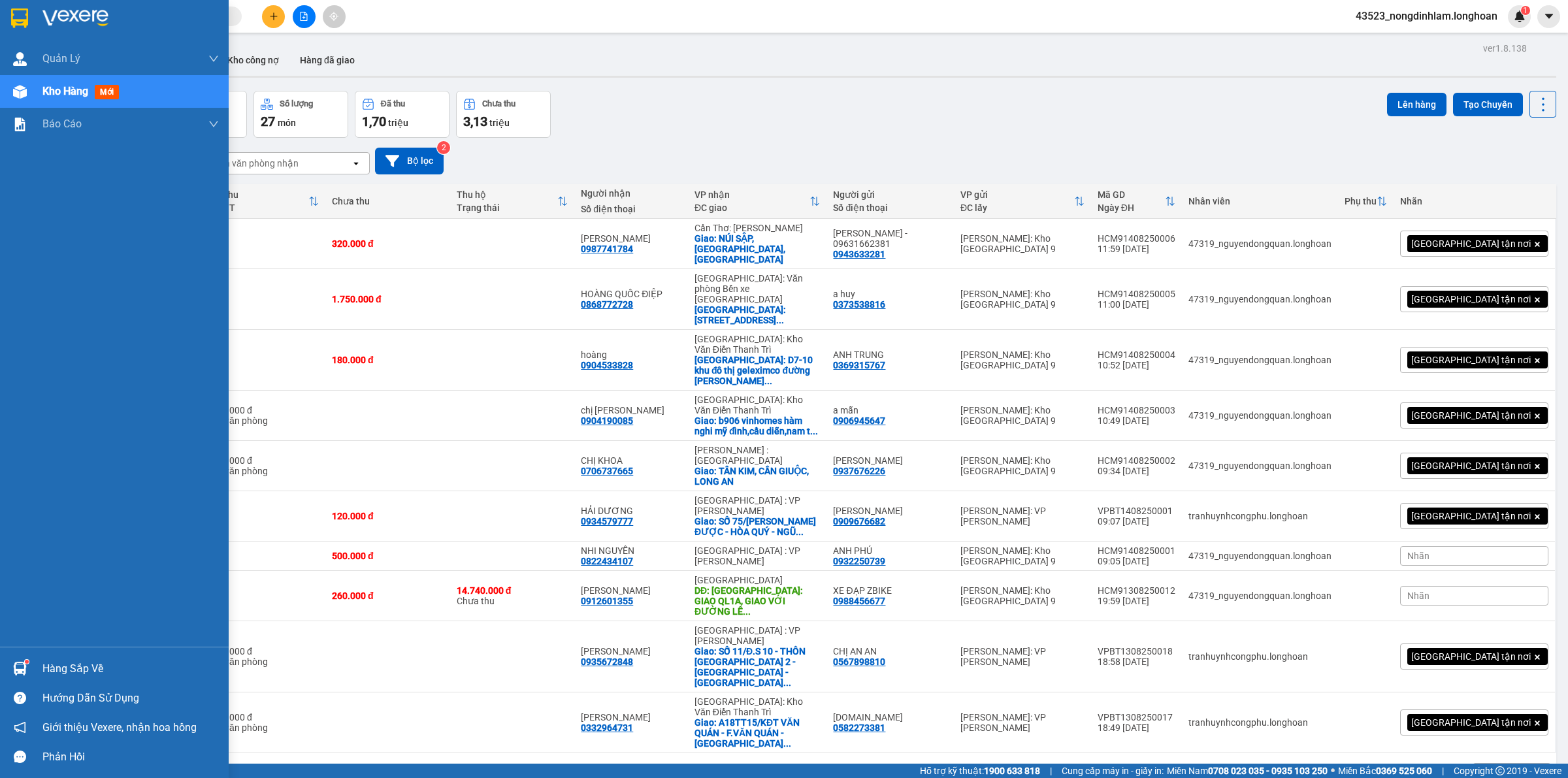
click at [21, 16] on img at bounding box center [19, 18] width 17 height 20
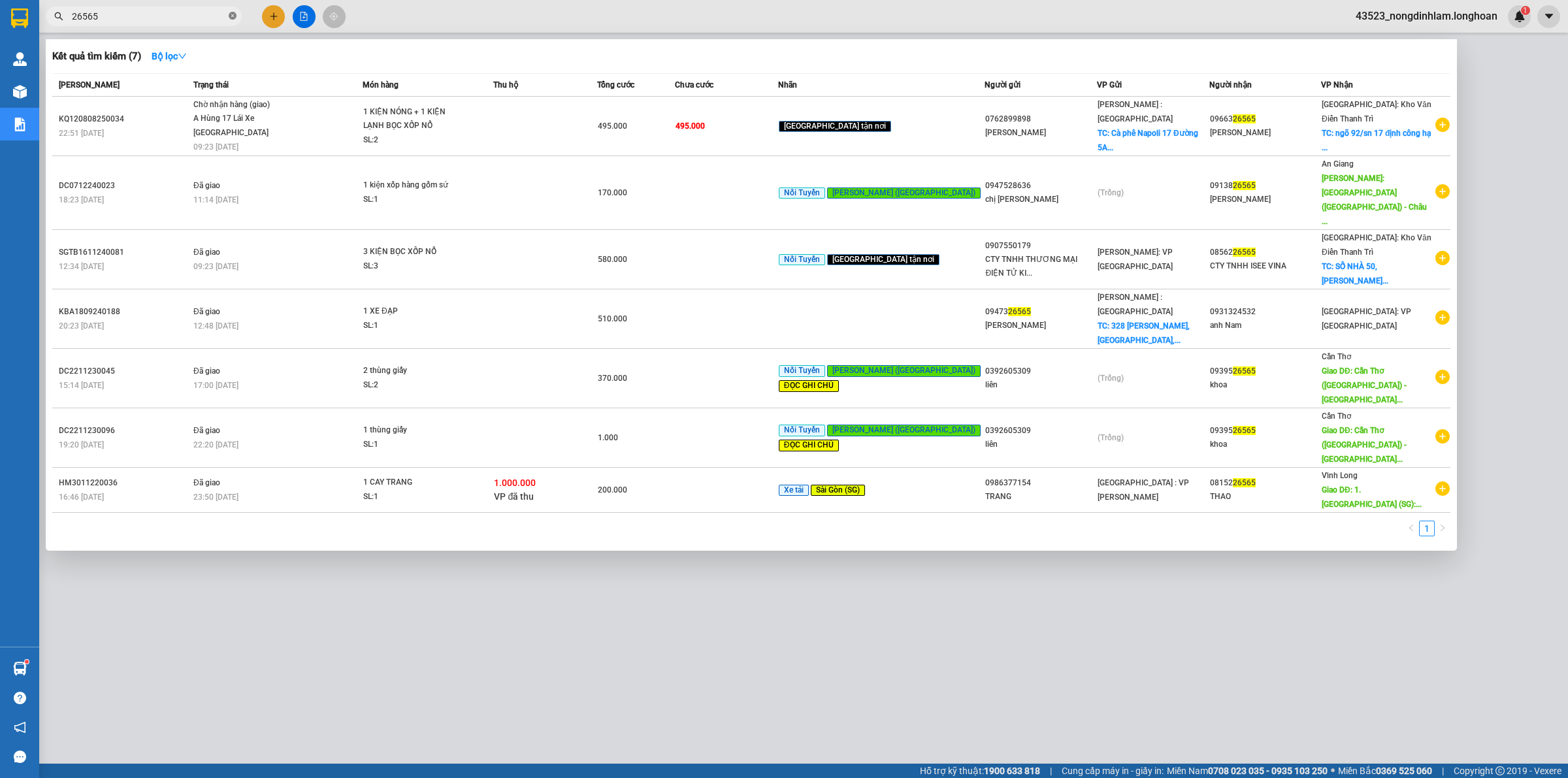
click at [230, 20] on icon "close-circle" at bounding box center [232, 15] width 8 height 8
